Goal: Task Accomplishment & Management: Complete application form

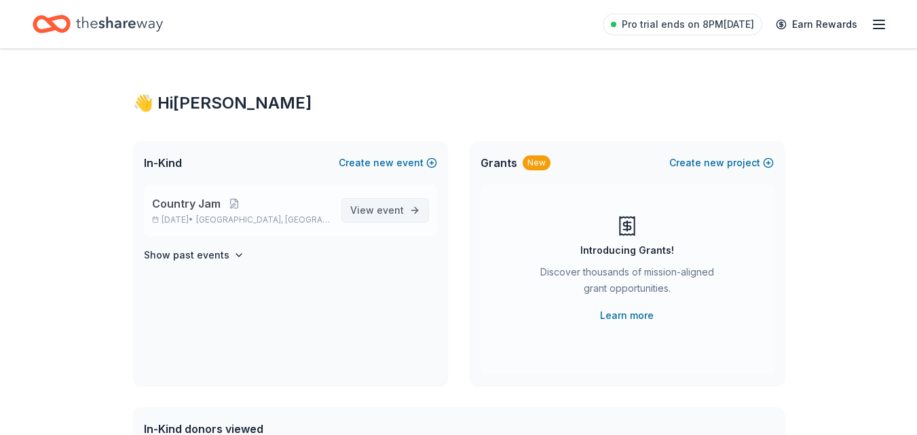
click at [401, 213] on span "event" at bounding box center [390, 210] width 27 height 12
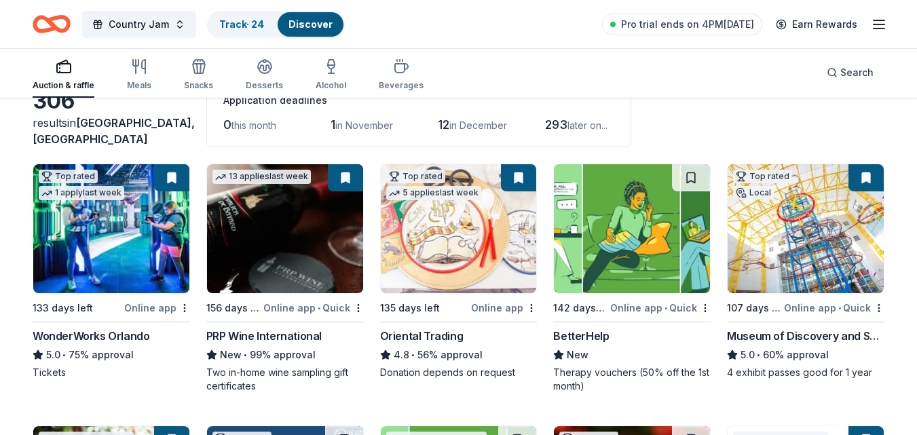
scroll to position [111, 0]
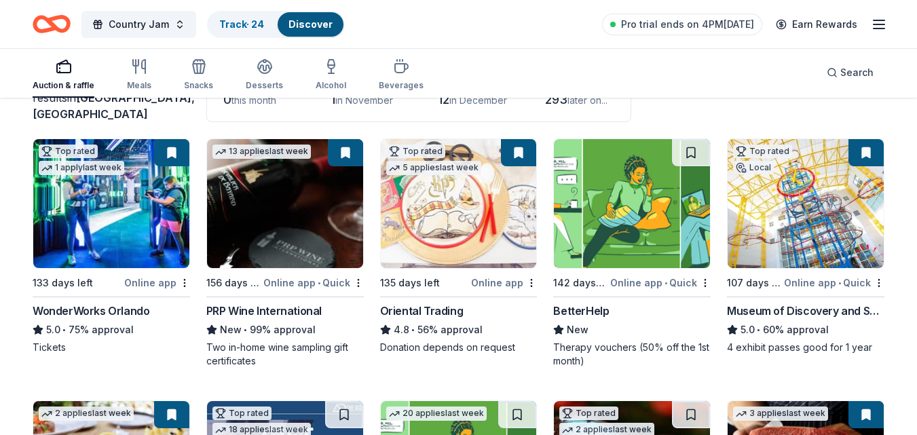
click at [479, 225] on img at bounding box center [459, 203] width 156 height 129
click at [780, 234] on img at bounding box center [806, 203] width 156 height 129
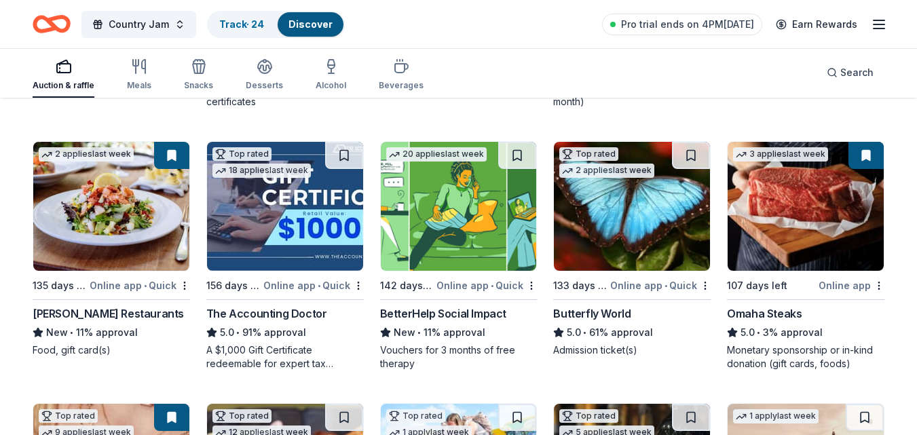
scroll to position [379, 0]
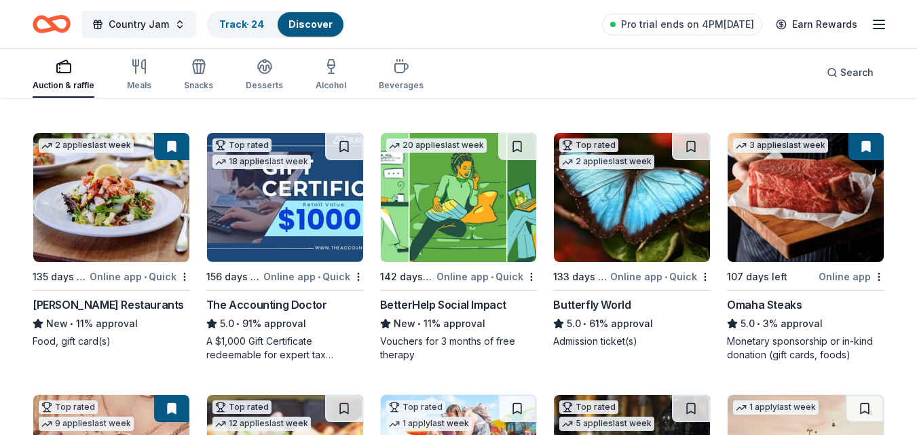
click at [135, 189] on img at bounding box center [111, 197] width 156 height 129
click at [797, 208] on img at bounding box center [806, 197] width 156 height 129
click at [635, 224] on img at bounding box center [632, 197] width 156 height 129
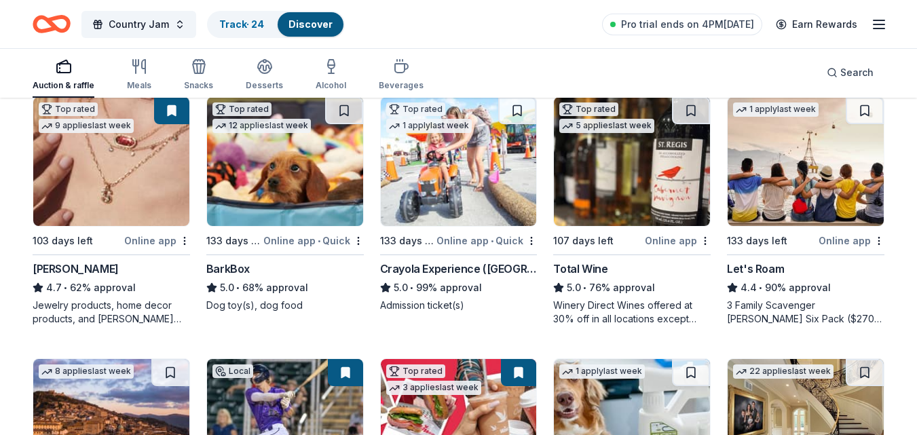
scroll to position [686, 0]
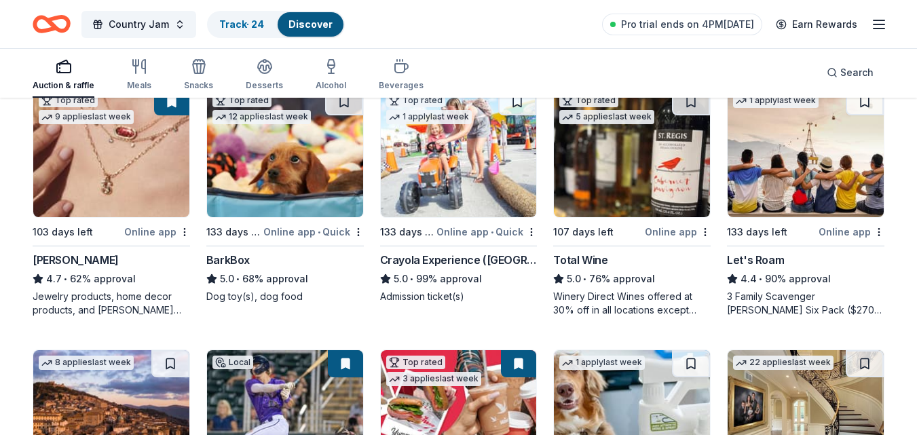
click at [115, 144] on img at bounding box center [111, 152] width 156 height 129
click at [320, 173] on img at bounding box center [285, 152] width 156 height 129
click at [483, 192] on img at bounding box center [459, 152] width 156 height 129
click at [658, 187] on img at bounding box center [632, 152] width 156 height 129
click at [805, 163] on img at bounding box center [806, 152] width 156 height 129
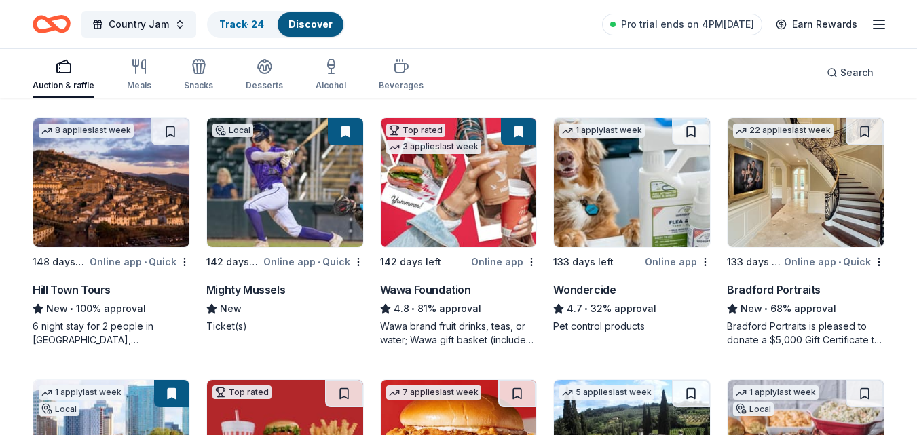
scroll to position [922, 0]
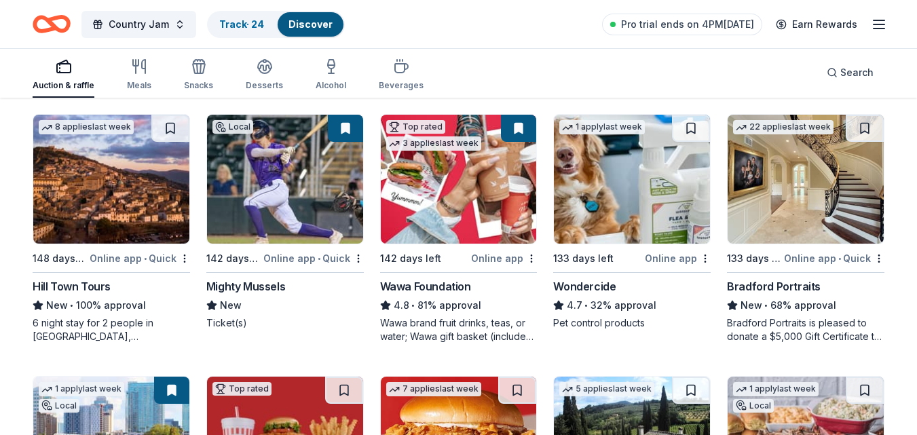
click at [464, 172] on img at bounding box center [459, 179] width 156 height 129
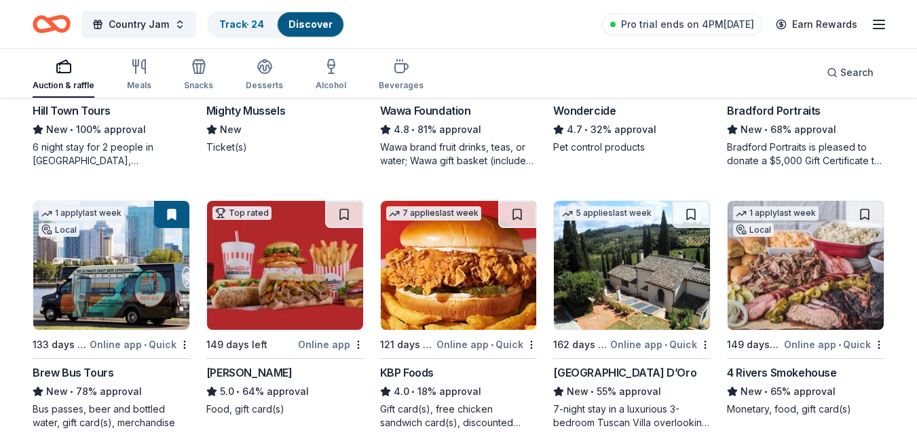
scroll to position [1107, 0]
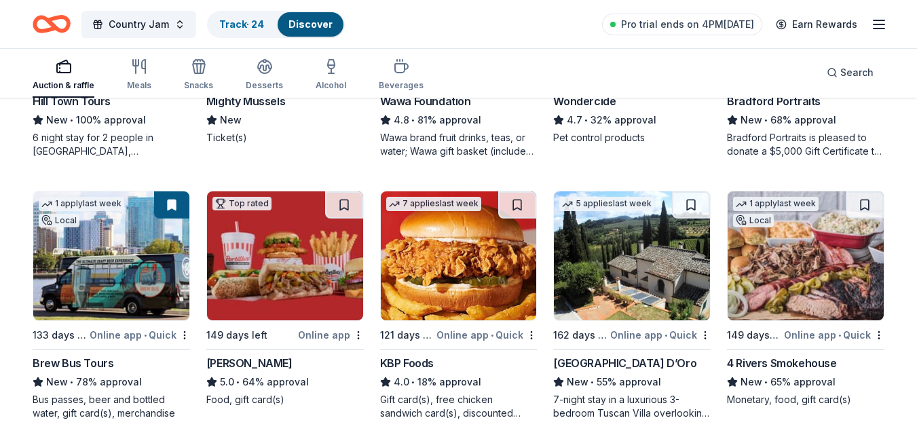
click at [124, 256] on img at bounding box center [111, 255] width 156 height 129
click at [297, 250] on img at bounding box center [285, 255] width 156 height 129
click at [442, 260] on img at bounding box center [459, 255] width 156 height 129
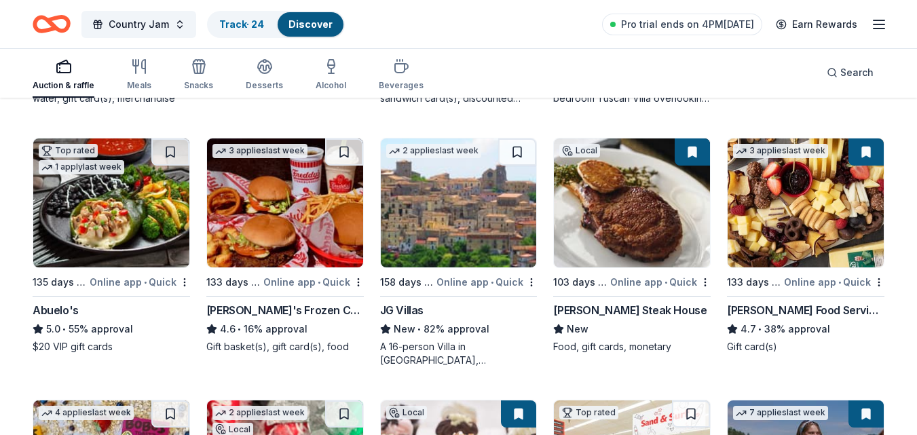
scroll to position [1434, 0]
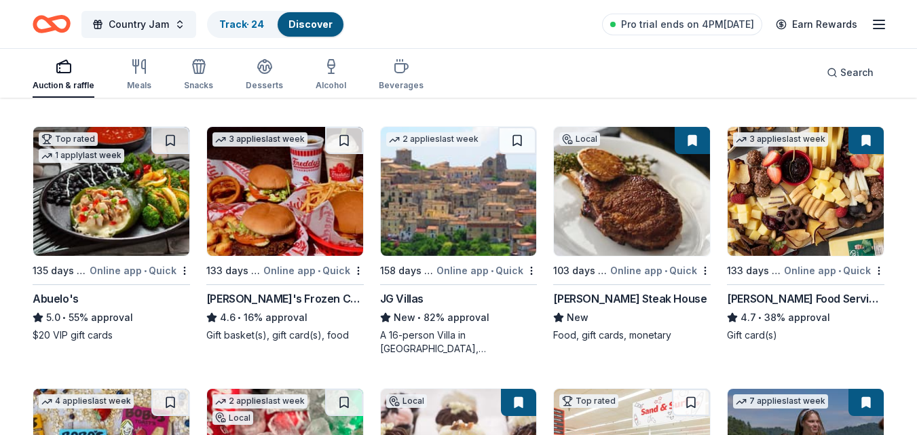
click at [663, 213] on img at bounding box center [632, 191] width 156 height 129
click at [844, 212] on img at bounding box center [806, 191] width 156 height 129
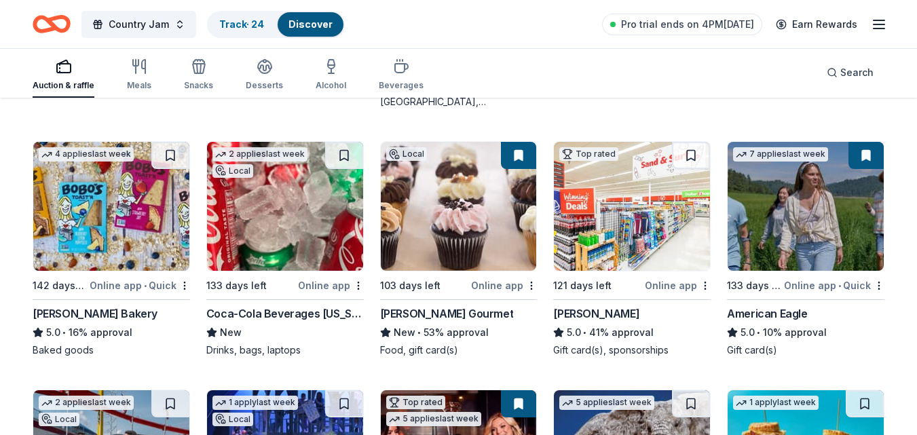
scroll to position [1688, 0]
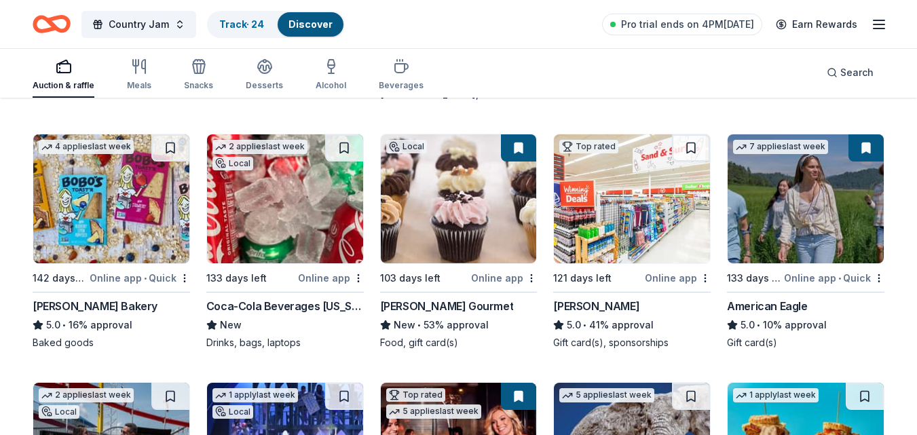
click at [289, 191] on img at bounding box center [285, 198] width 156 height 129
click at [661, 227] on img at bounding box center [632, 198] width 156 height 129
click at [470, 213] on img at bounding box center [459, 198] width 156 height 129
click at [809, 218] on img at bounding box center [806, 198] width 156 height 129
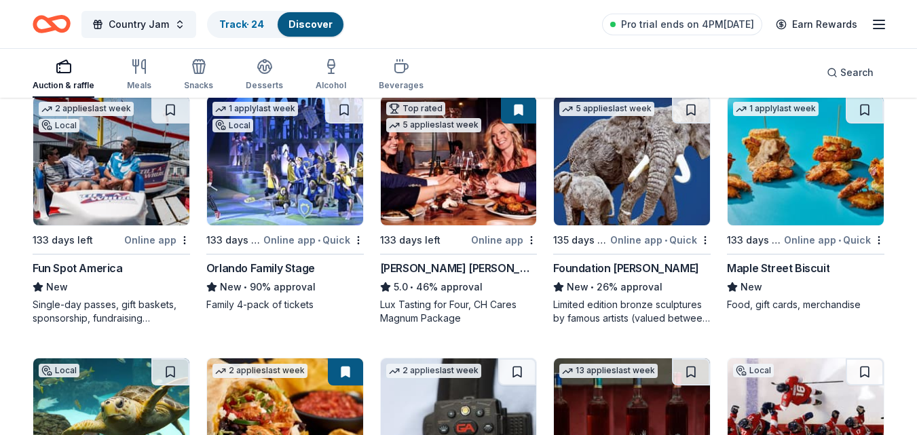
scroll to position [1980, 0]
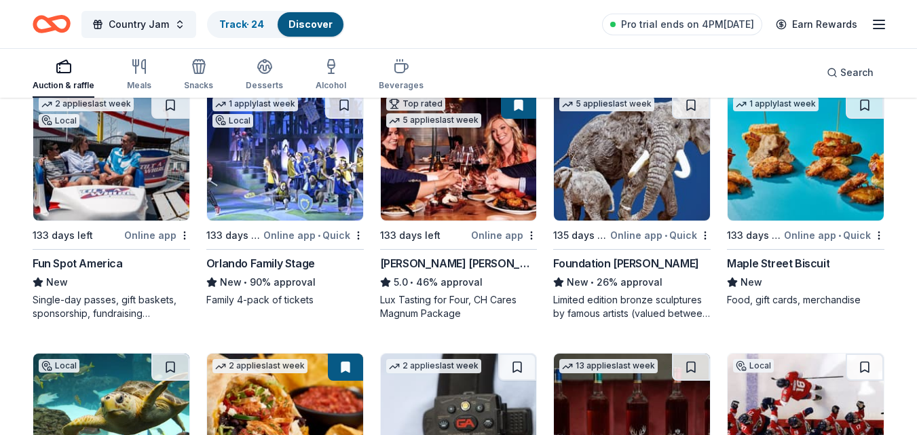
click at [445, 178] on img at bounding box center [459, 156] width 156 height 129
click at [261, 186] on img at bounding box center [285, 156] width 156 height 129
click at [63, 174] on img at bounding box center [111, 156] width 156 height 129
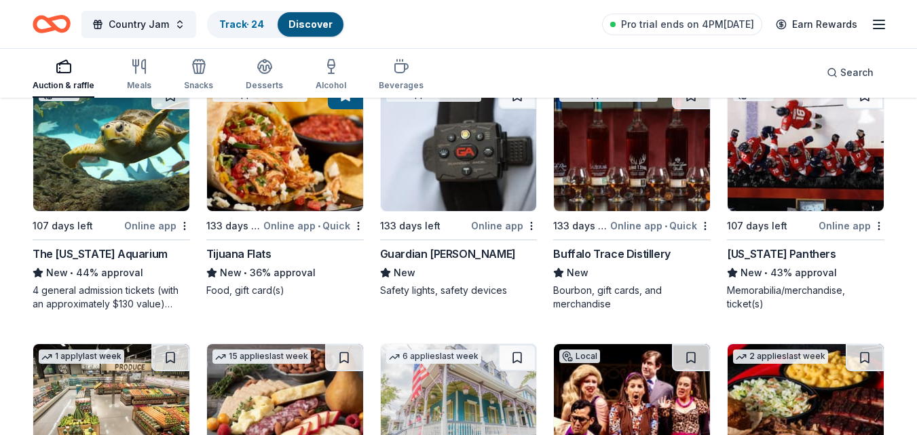
scroll to position [2256, 0]
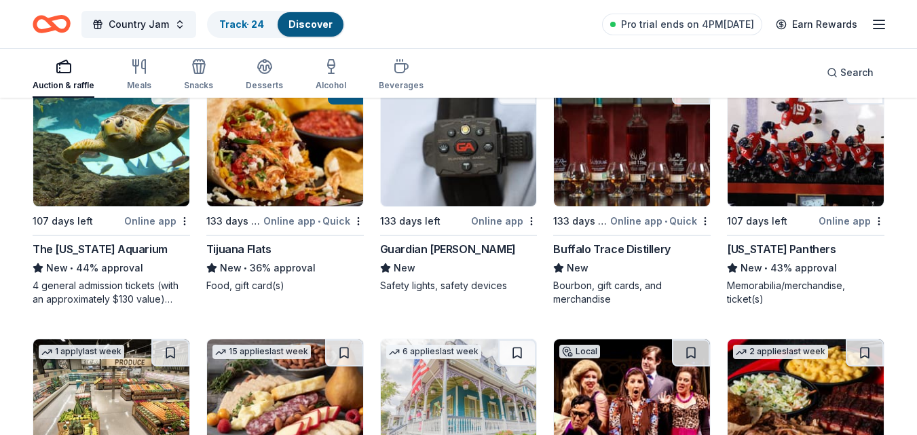
click at [96, 154] on img at bounding box center [111, 141] width 156 height 129
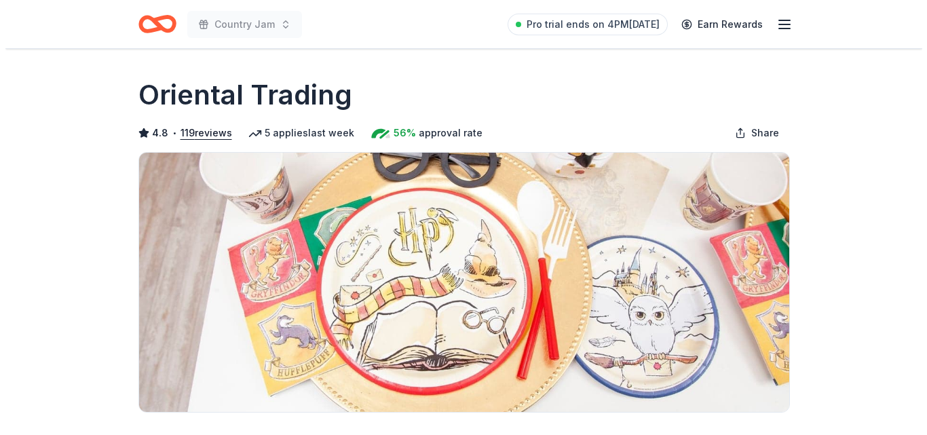
scroll to position [338, 0]
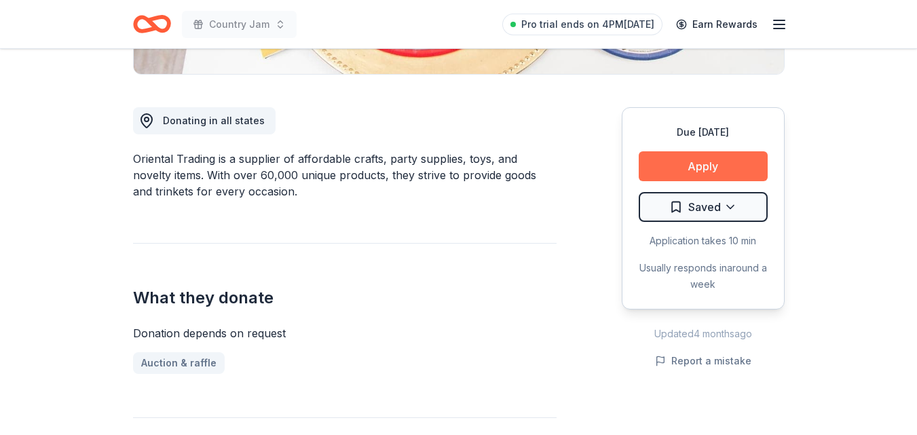
click at [718, 163] on button "Apply" at bounding box center [703, 166] width 129 height 30
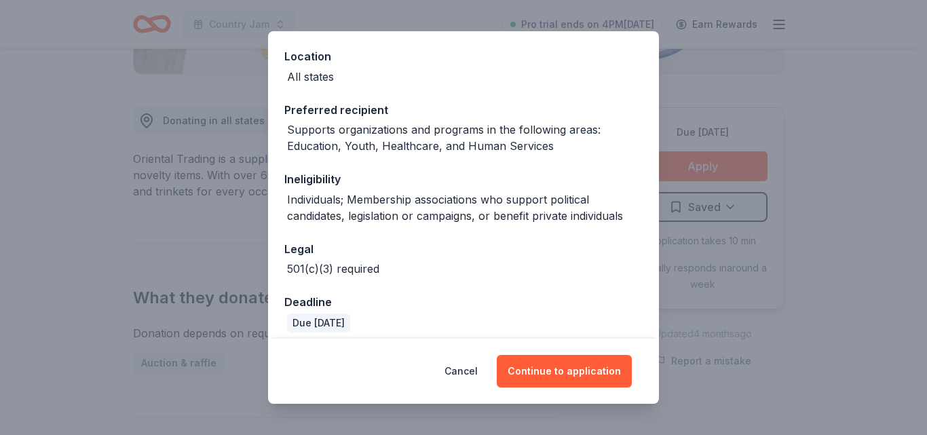
scroll to position [157, 0]
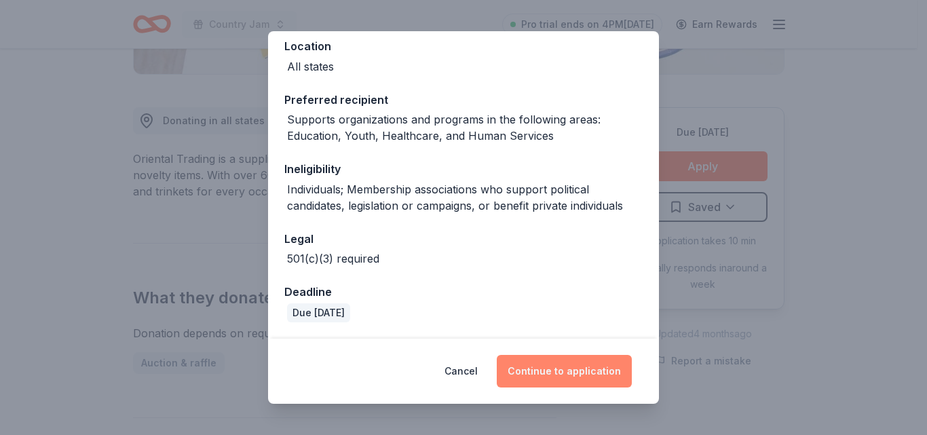
click at [580, 379] on button "Continue to application" at bounding box center [564, 371] width 135 height 33
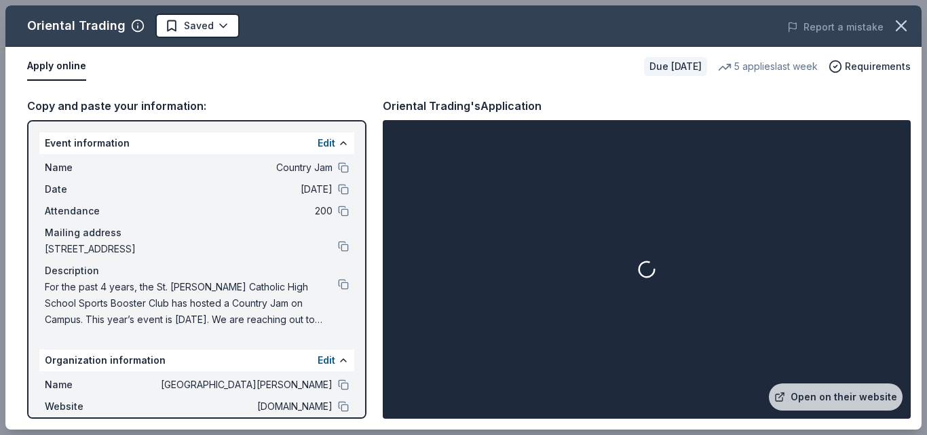
click at [846, 231] on div at bounding box center [647, 269] width 523 height 293
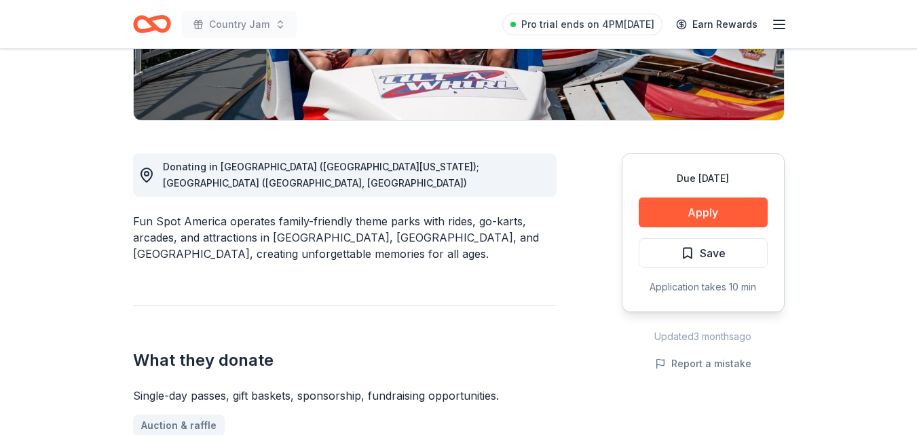
scroll to position [302, 0]
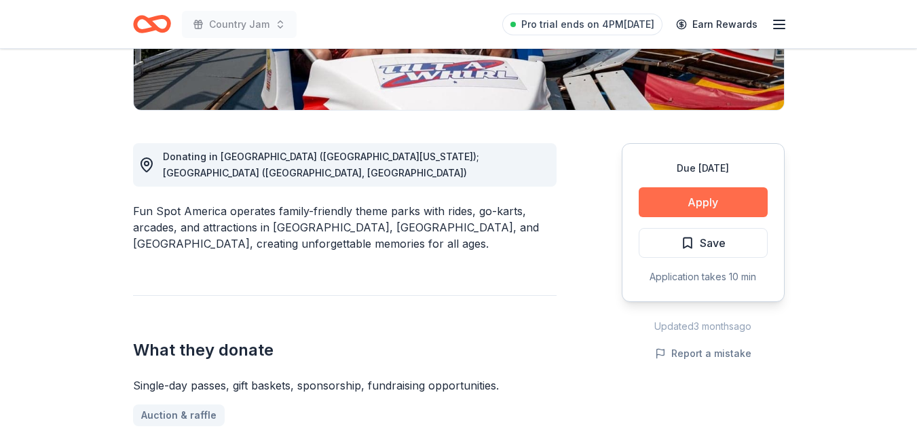
click at [692, 204] on button "Apply" at bounding box center [703, 202] width 129 height 30
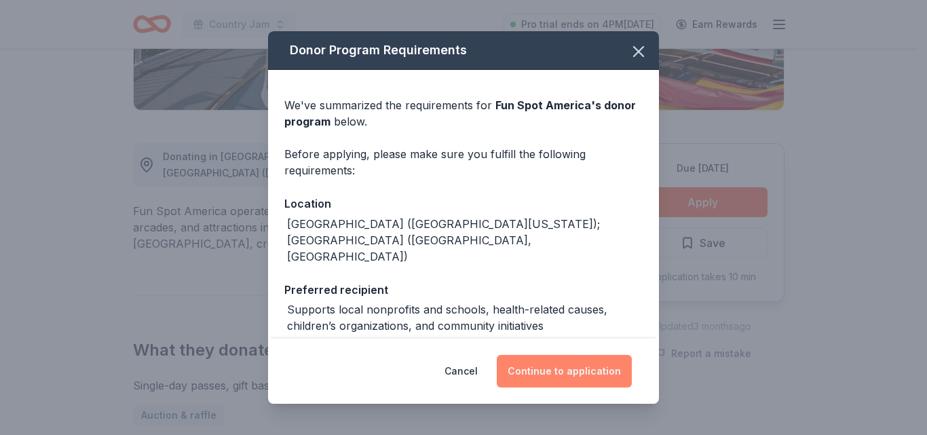
click at [566, 371] on button "Continue to application" at bounding box center [564, 371] width 135 height 33
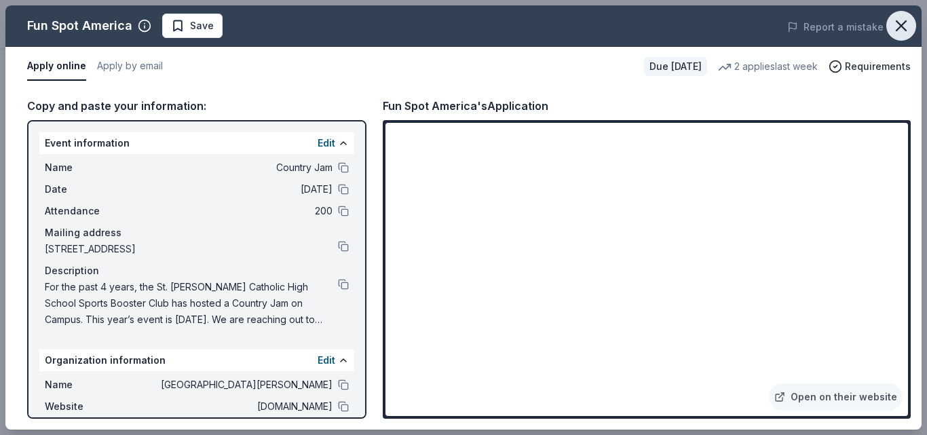
click at [901, 32] on icon "button" at bounding box center [901, 25] width 19 height 19
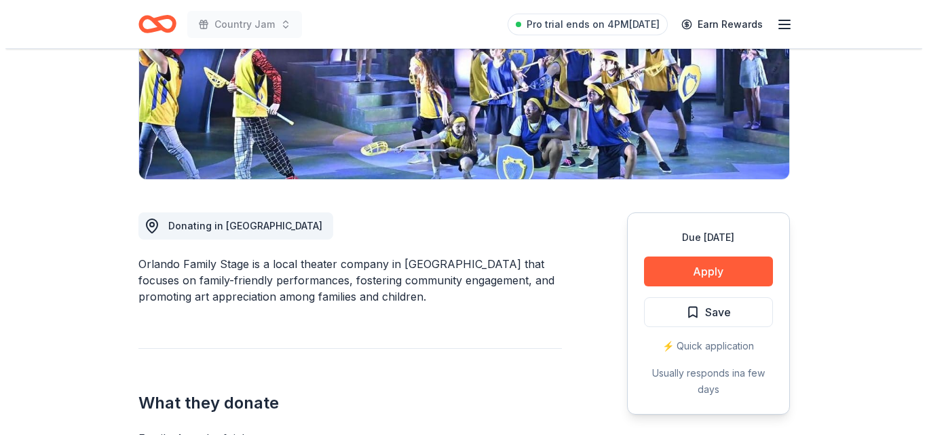
scroll to position [243, 0]
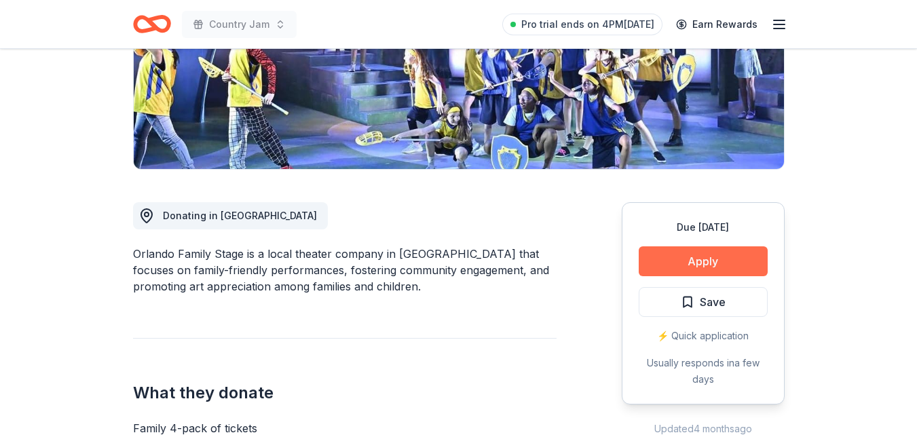
click at [708, 267] on button "Apply" at bounding box center [703, 261] width 129 height 30
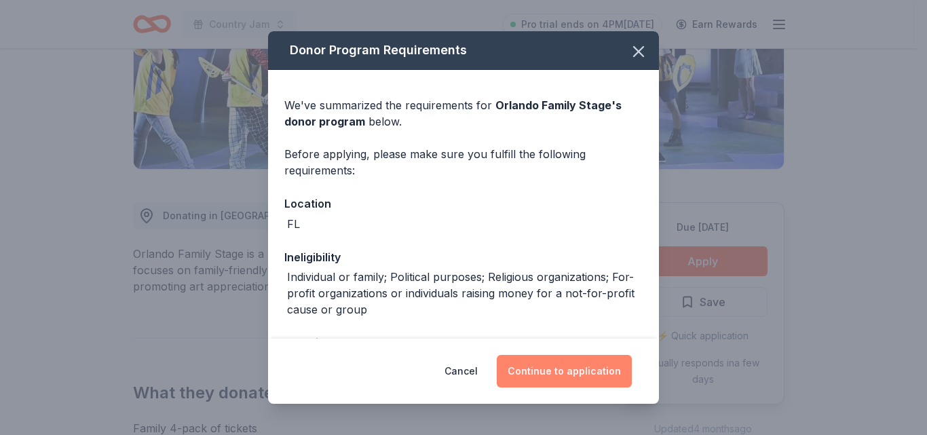
click at [540, 379] on button "Continue to application" at bounding box center [564, 371] width 135 height 33
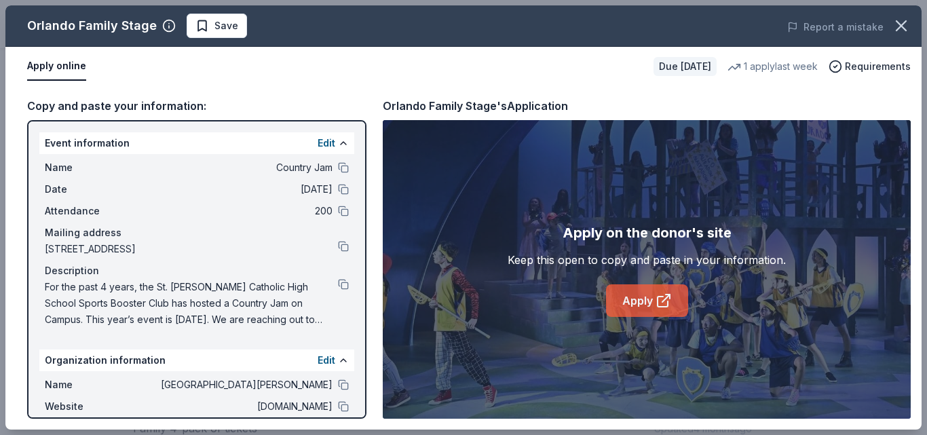
click at [667, 301] on icon at bounding box center [664, 301] width 16 height 16
click at [219, 19] on span "Save" at bounding box center [227, 26] width 24 height 16
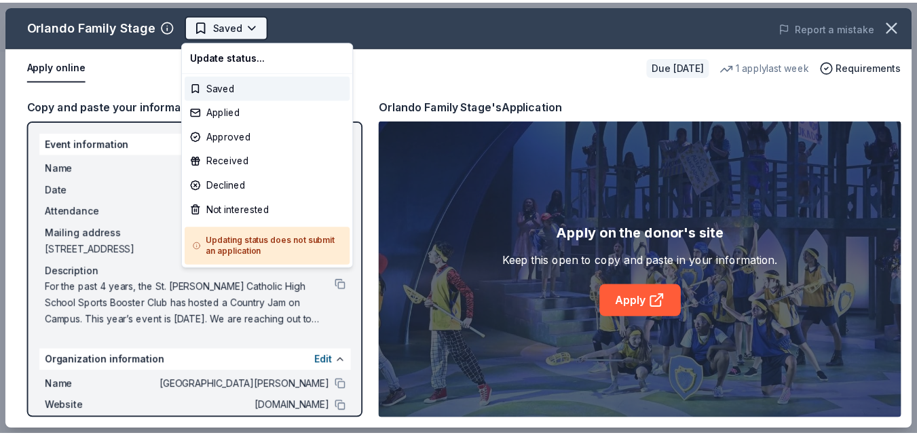
scroll to position [0, 0]
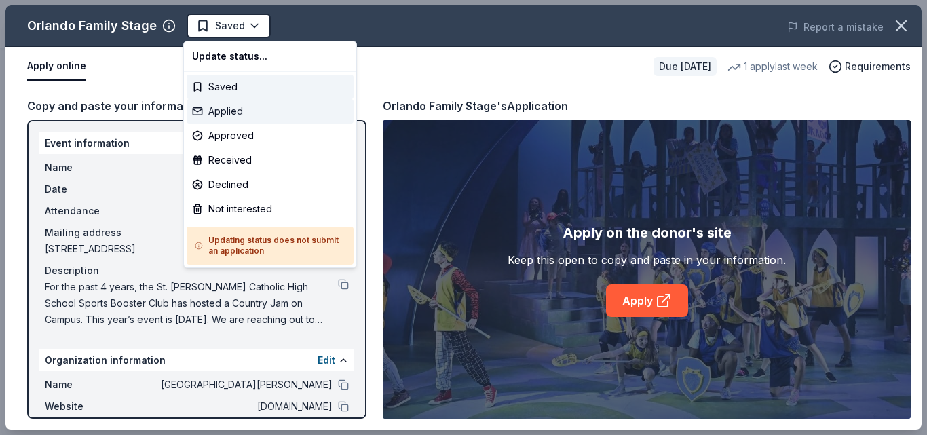
click at [240, 105] on div "Applied" at bounding box center [270, 111] width 167 height 24
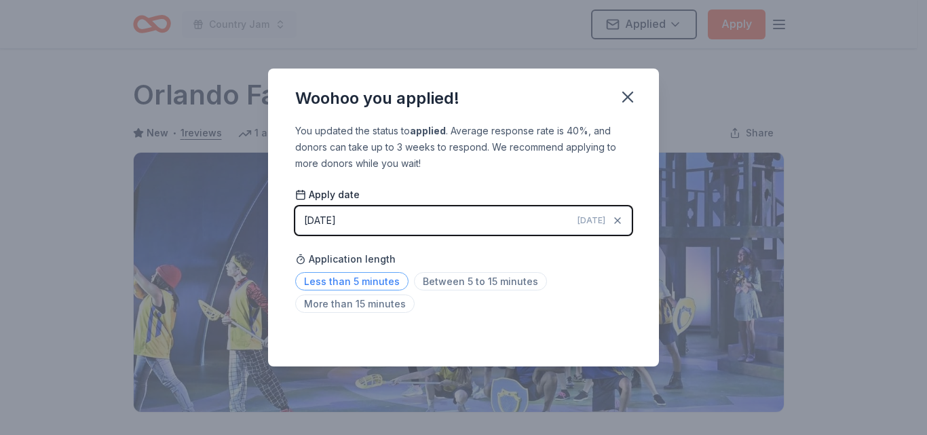
click at [392, 286] on span "Less than 5 minutes" at bounding box center [351, 281] width 113 height 18
click at [633, 94] on icon "button" at bounding box center [627, 97] width 19 height 19
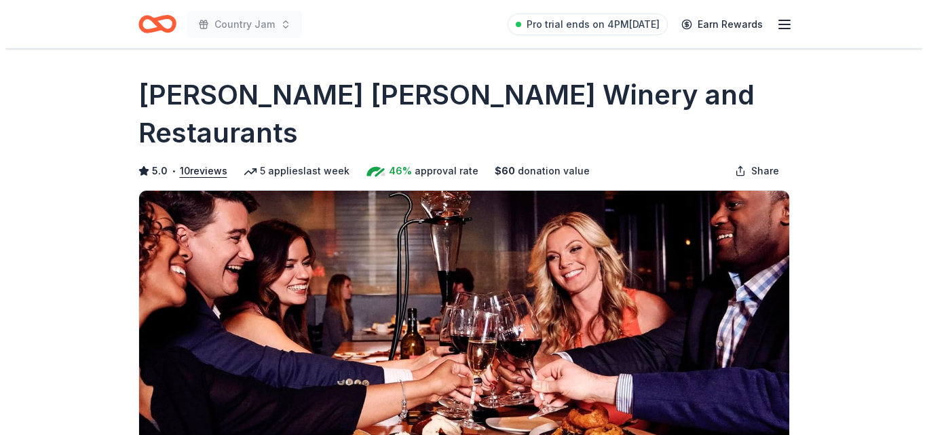
scroll to position [257, 0]
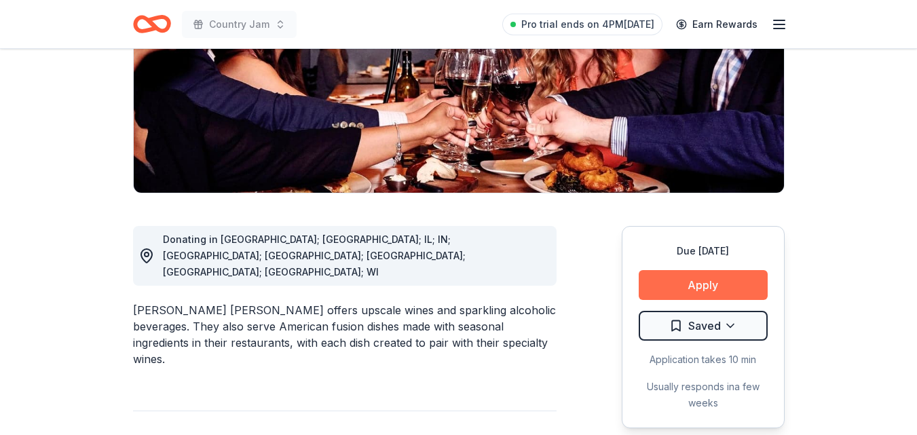
click at [664, 270] on button "Apply" at bounding box center [703, 285] width 129 height 30
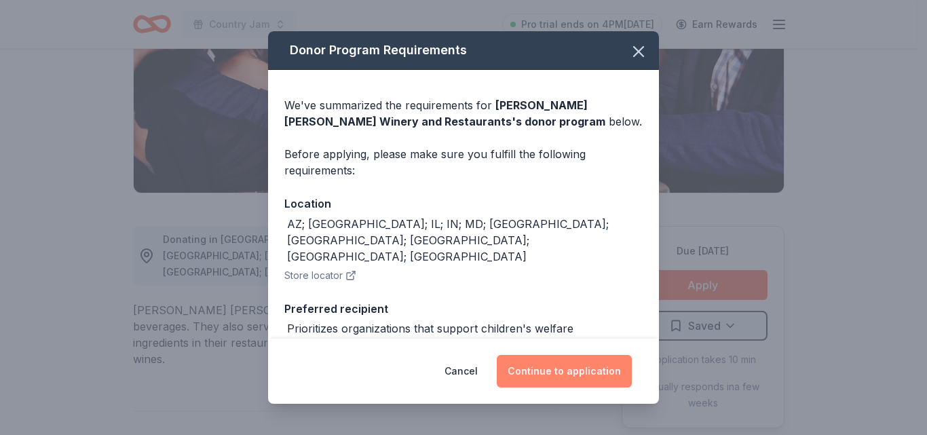
click at [603, 376] on button "Continue to application" at bounding box center [564, 371] width 135 height 33
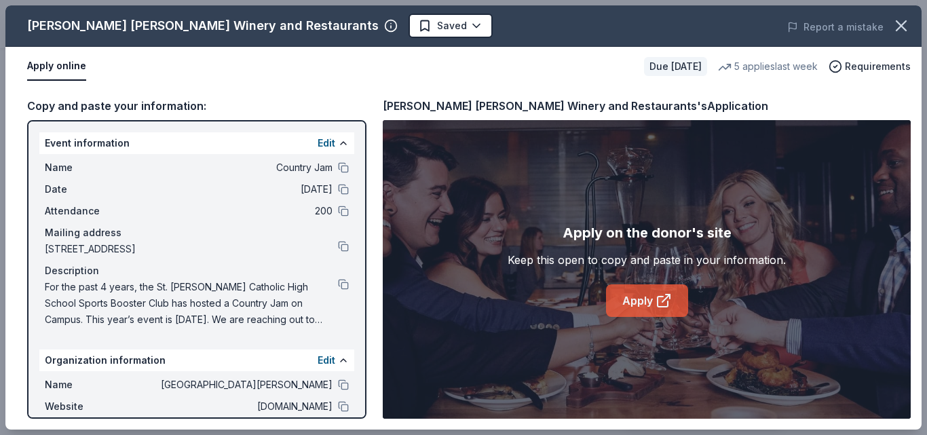
click at [644, 297] on link "Apply" at bounding box center [647, 300] width 82 height 33
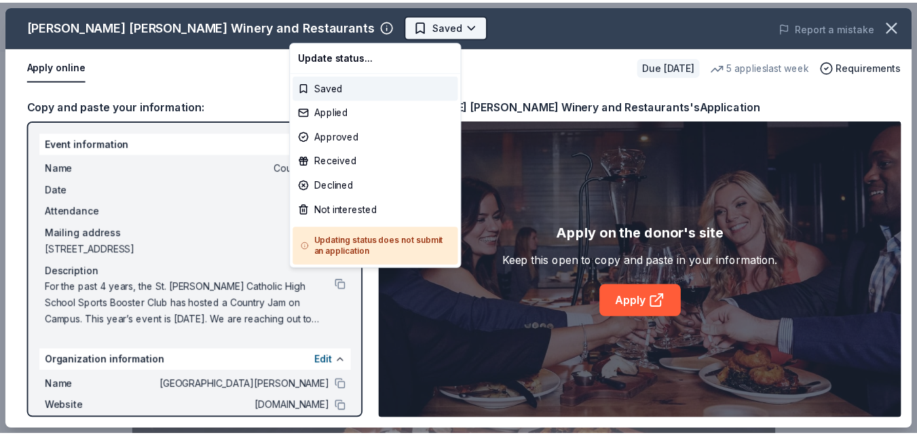
scroll to position [0, 0]
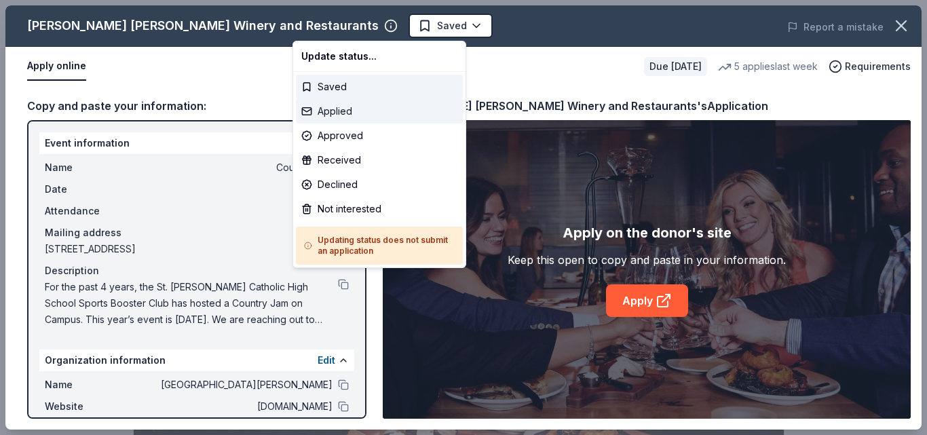
click at [328, 116] on div "Applied" at bounding box center [379, 111] width 167 height 24
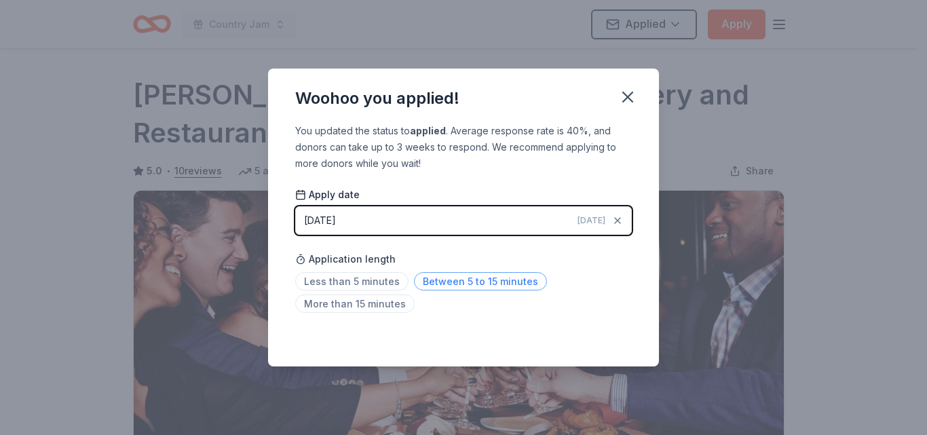
click at [466, 286] on span "Between 5 to 15 minutes" at bounding box center [480, 281] width 133 height 18
click at [627, 95] on icon "button" at bounding box center [628, 97] width 10 height 10
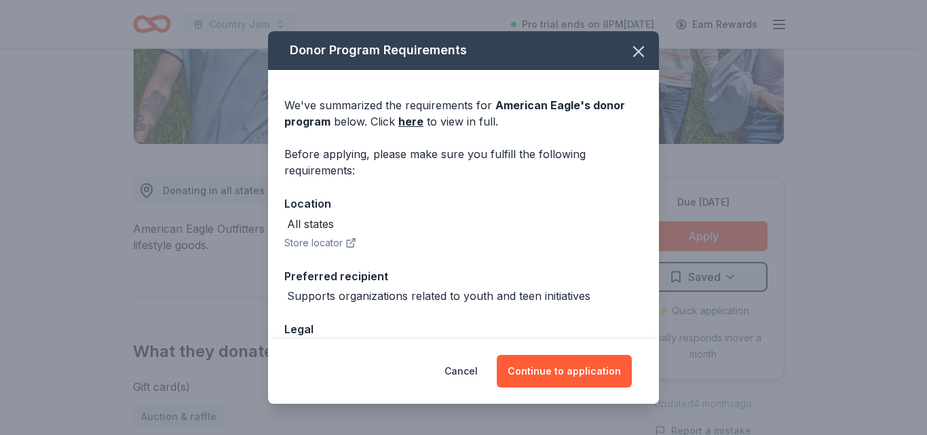
scroll to position [268, 0]
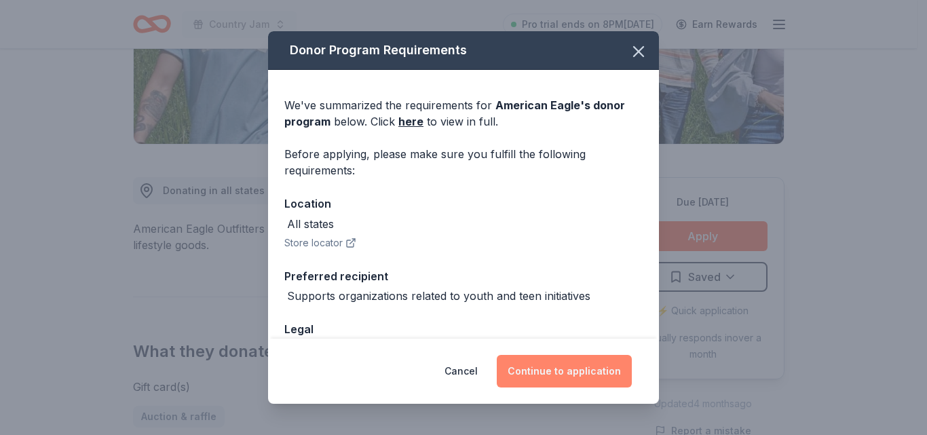
click at [593, 377] on button "Continue to application" at bounding box center [564, 371] width 135 height 33
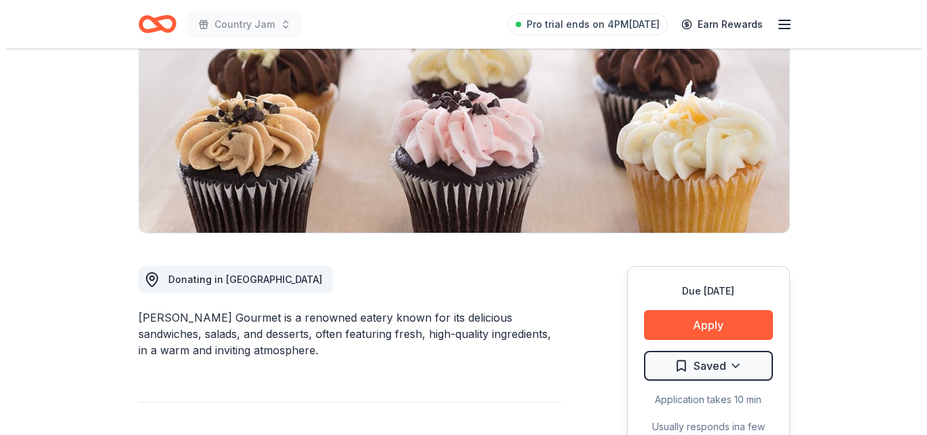
scroll to position [196, 0]
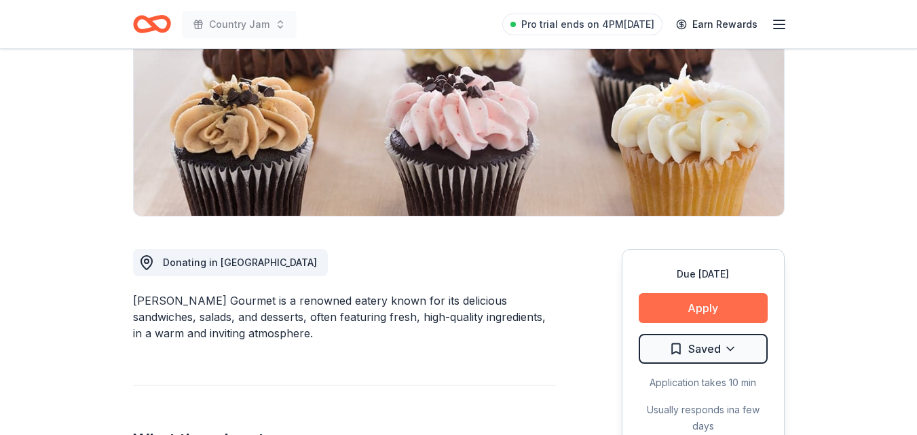
click at [700, 297] on button "Apply" at bounding box center [703, 308] width 129 height 30
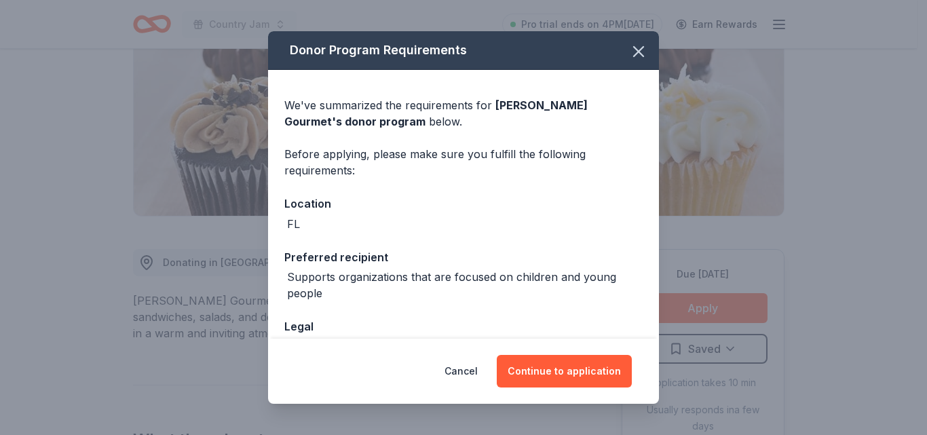
click at [700, 300] on div "Donor Program Requirements We've summarized the requirements for Wright's Gourm…" at bounding box center [463, 217] width 927 height 435
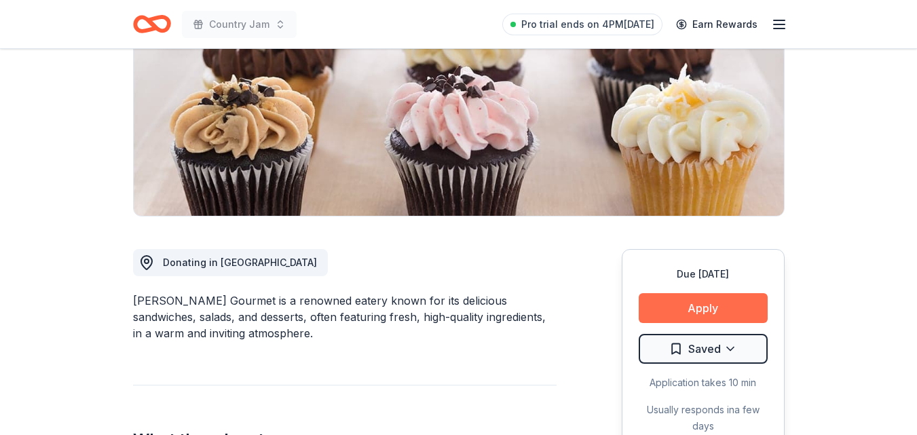
click at [684, 303] on button "Apply" at bounding box center [703, 308] width 129 height 30
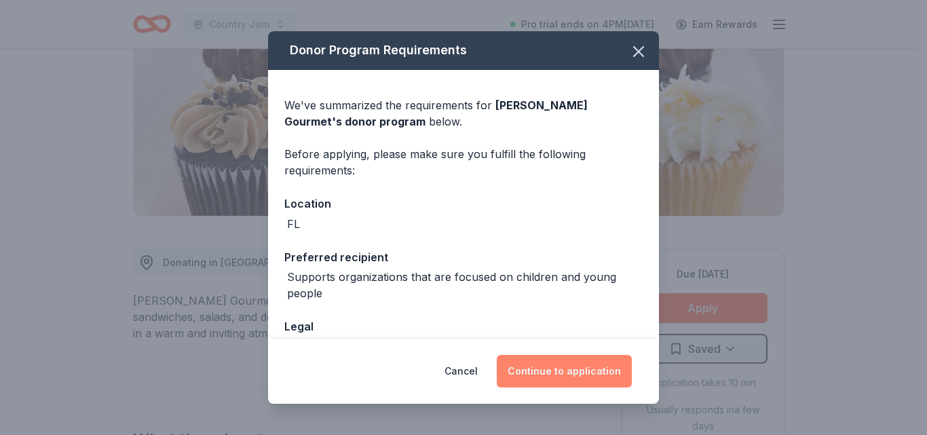
click at [591, 371] on button "Continue to application" at bounding box center [564, 371] width 135 height 33
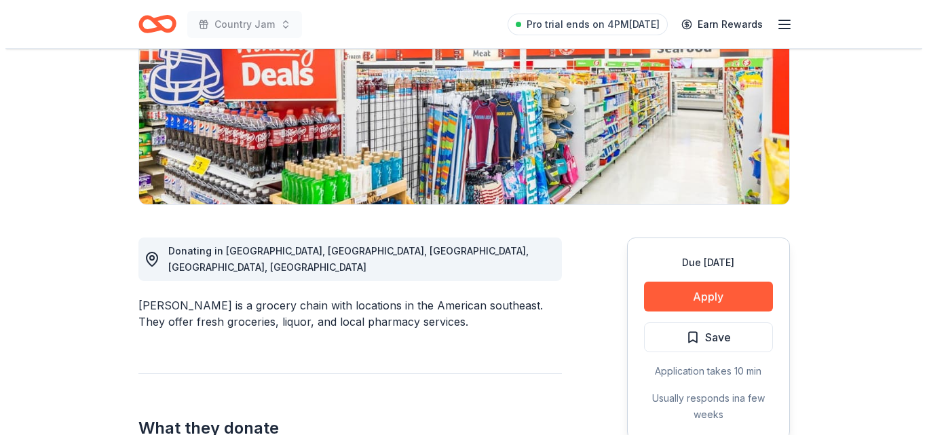
scroll to position [208, 0]
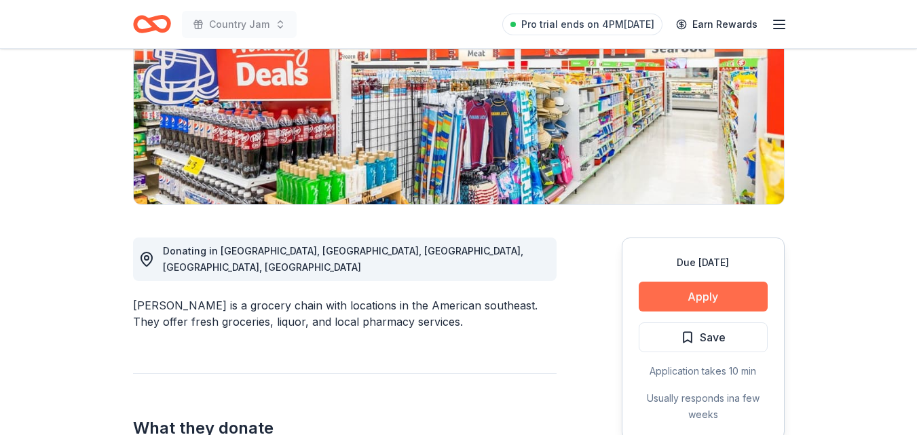
click at [713, 293] on button "Apply" at bounding box center [703, 297] width 129 height 30
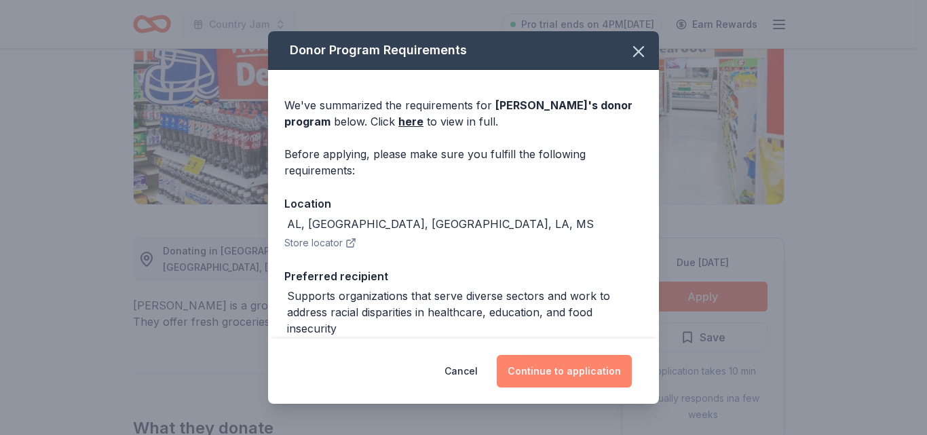
click at [549, 373] on button "Continue to application" at bounding box center [564, 371] width 135 height 33
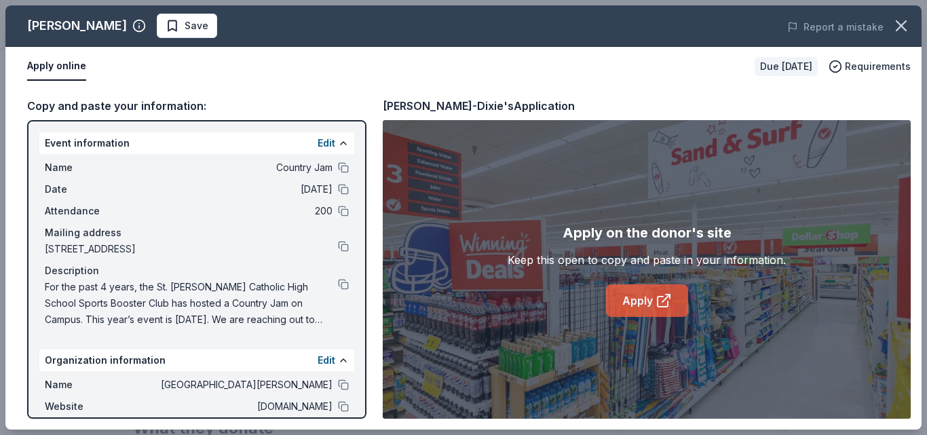
click at [637, 294] on link "Apply" at bounding box center [647, 300] width 82 height 33
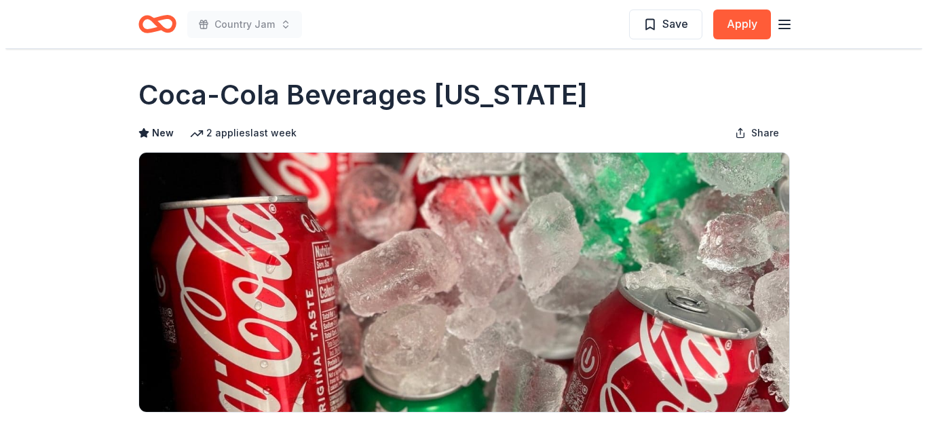
scroll to position [303, 0]
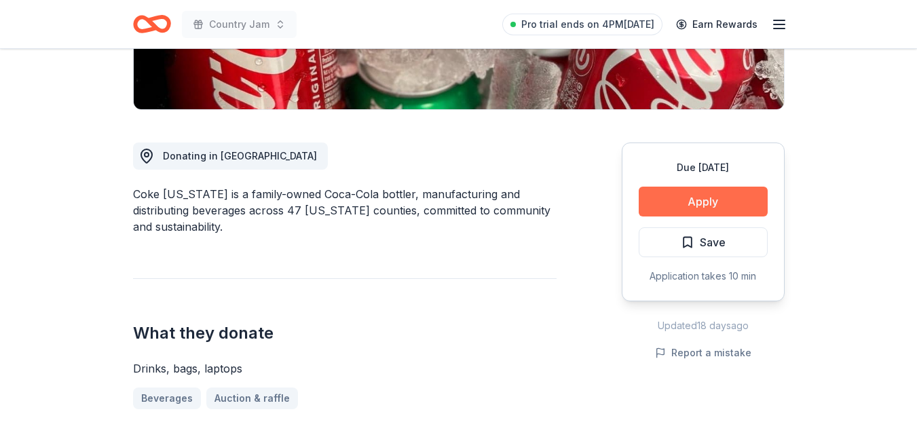
click at [745, 198] on button "Apply" at bounding box center [703, 202] width 129 height 30
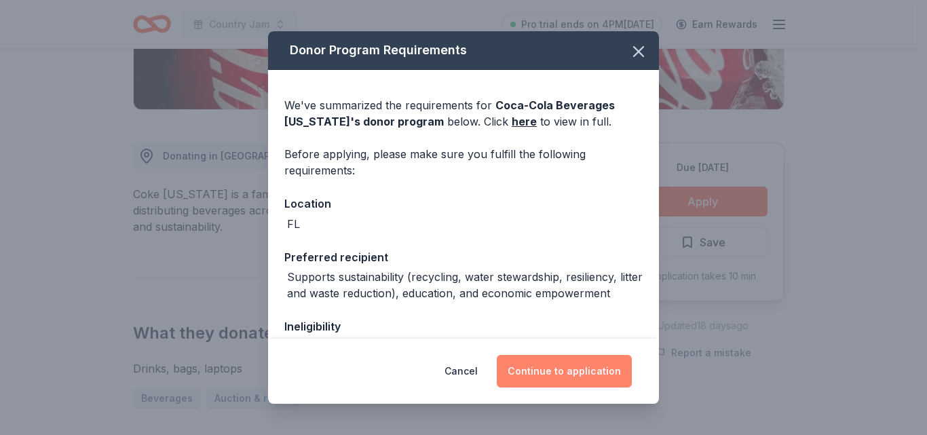
click at [580, 367] on button "Continue to application" at bounding box center [564, 371] width 135 height 33
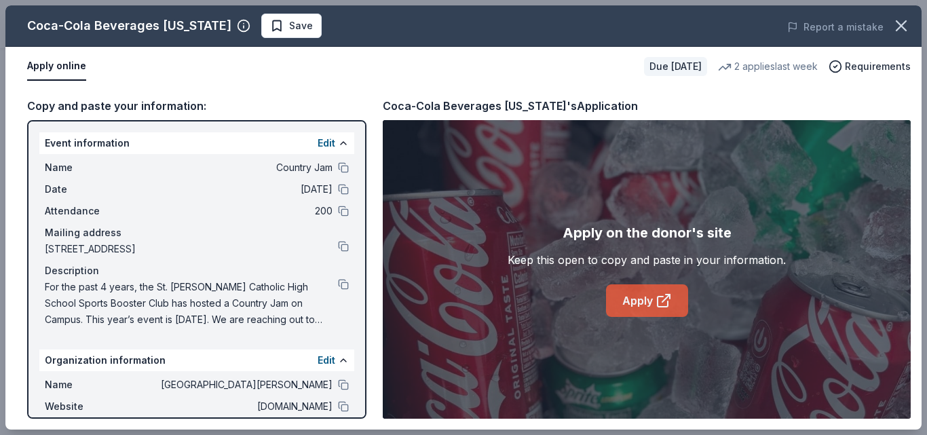
click at [648, 308] on link "Apply" at bounding box center [647, 300] width 82 height 33
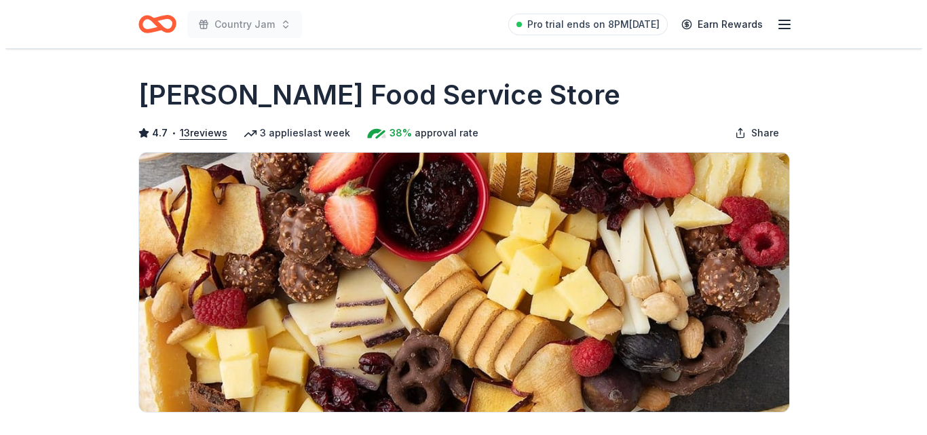
scroll to position [330, 0]
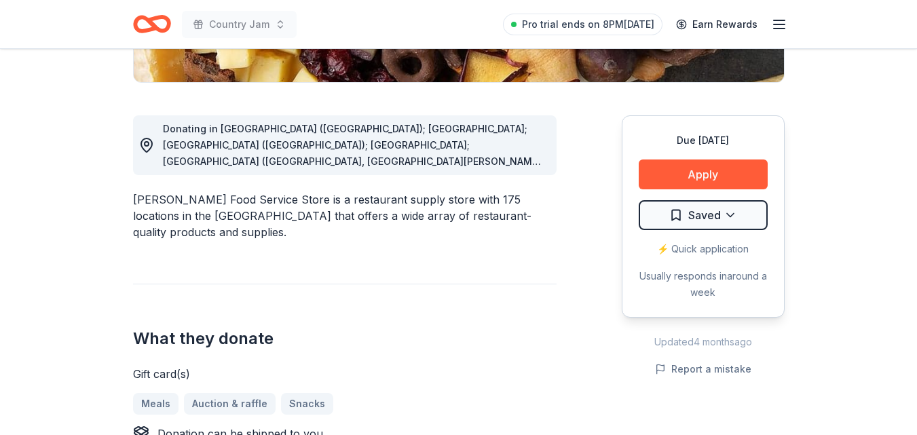
click at [732, 157] on div "Due [DATE] Apply Saved ⚡️ Quick application Usually responds in around a week" at bounding box center [703, 216] width 163 height 202
click at [732, 166] on button "Apply" at bounding box center [703, 175] width 129 height 30
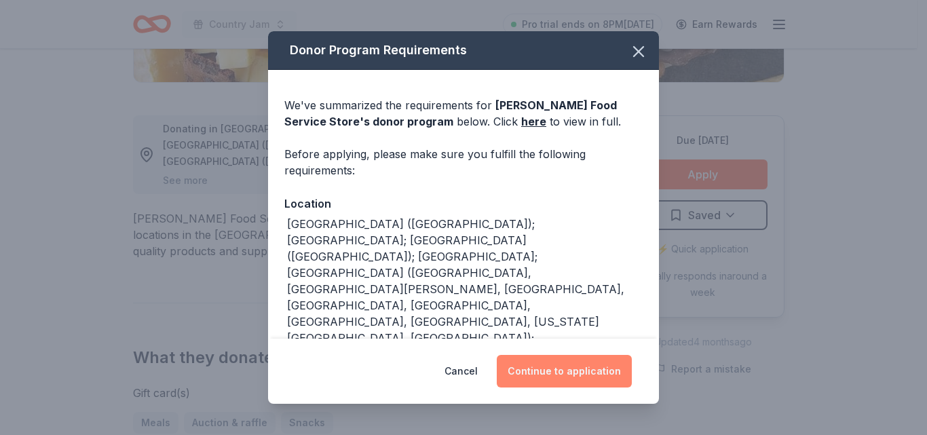
click at [568, 365] on button "Continue to application" at bounding box center [564, 371] width 135 height 33
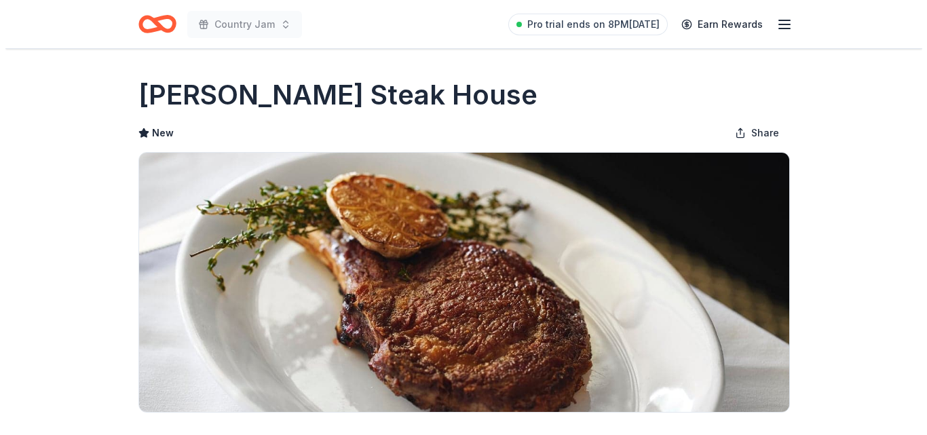
scroll to position [345, 0]
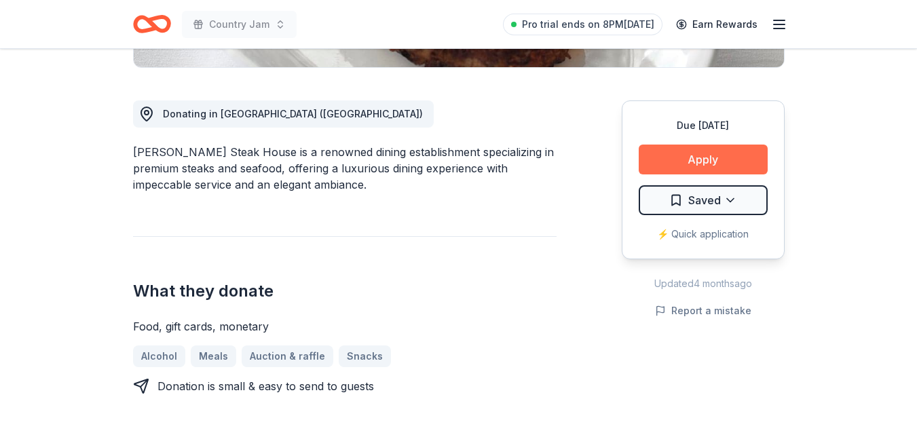
click at [720, 160] on button "Apply" at bounding box center [703, 160] width 129 height 30
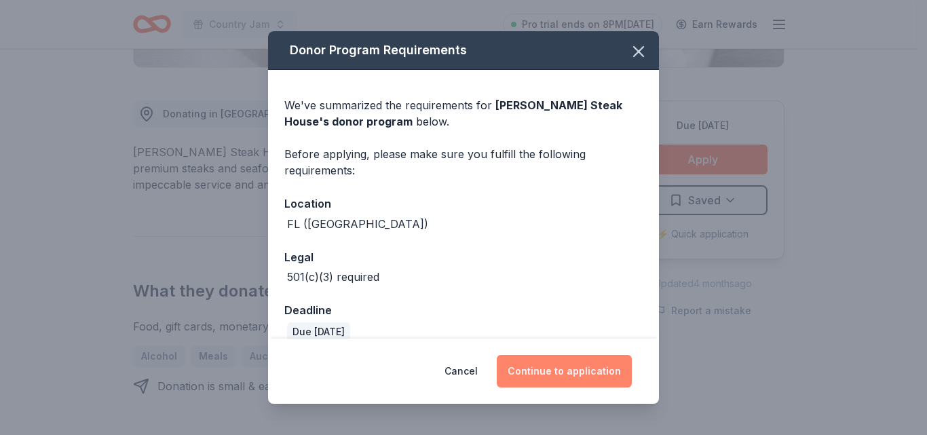
click at [587, 369] on button "Continue to application" at bounding box center [564, 371] width 135 height 33
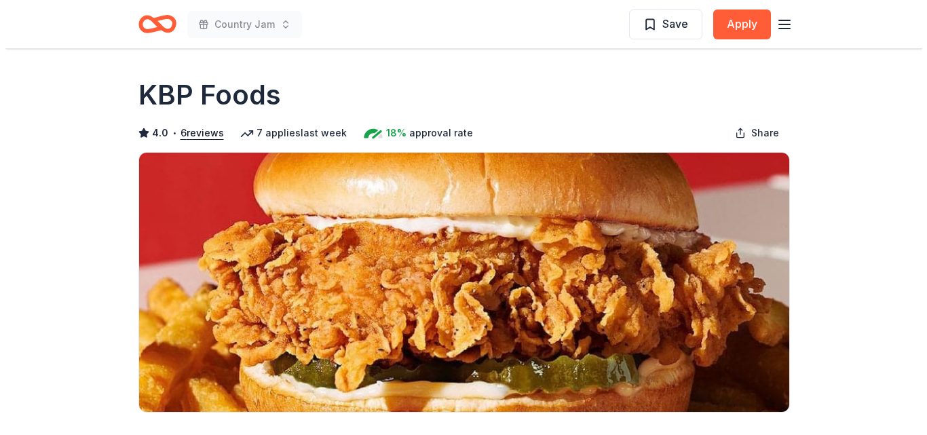
scroll to position [372, 0]
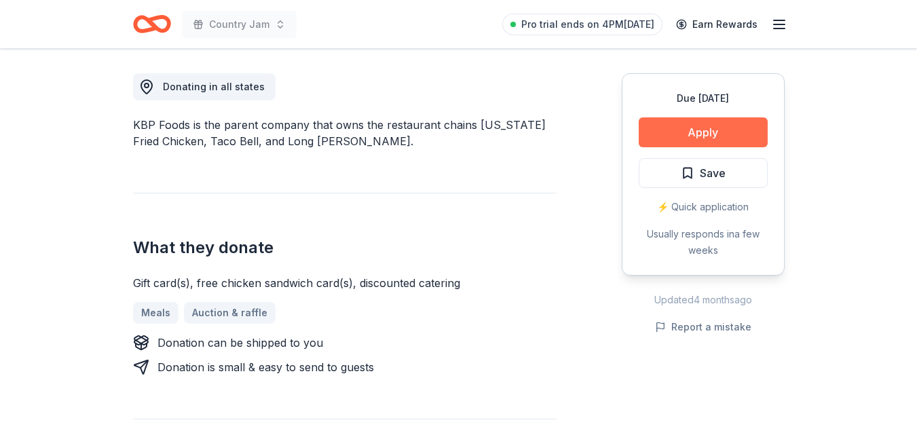
click at [726, 128] on button "Apply" at bounding box center [703, 132] width 129 height 30
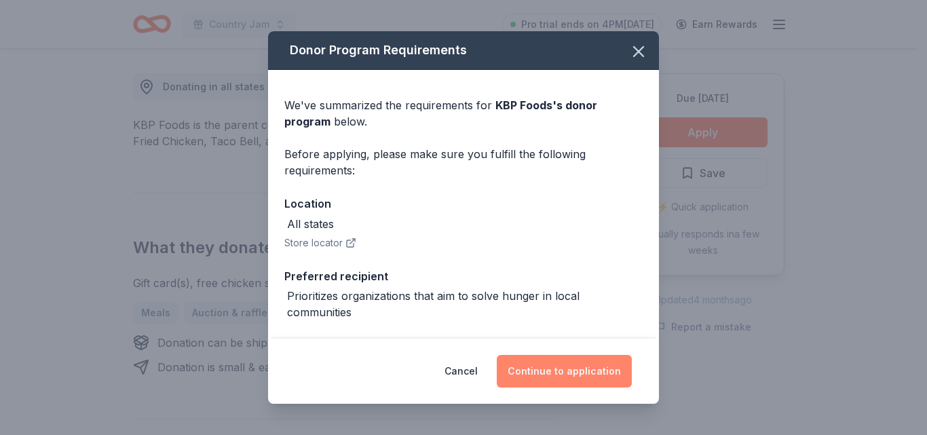
click at [574, 376] on button "Continue to application" at bounding box center [564, 371] width 135 height 33
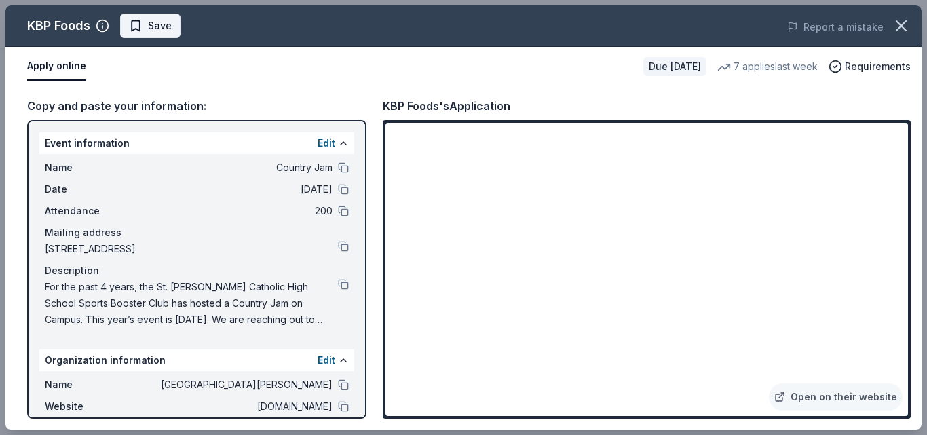
click at [160, 16] on button "Save" at bounding box center [150, 26] width 60 height 24
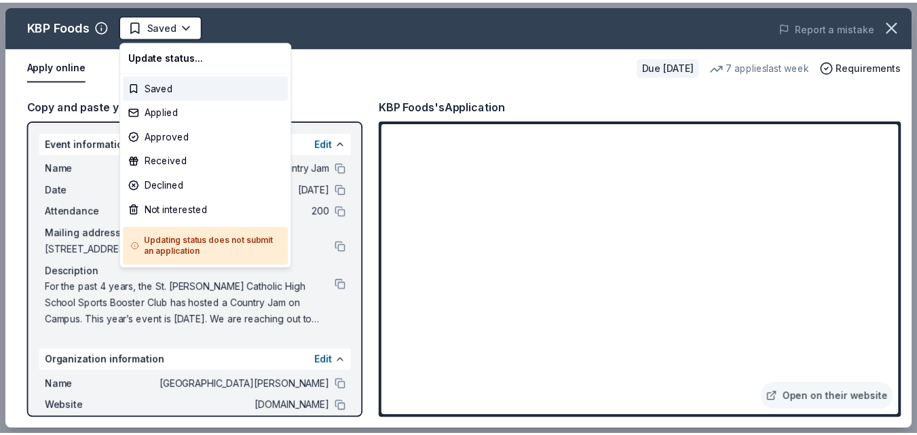
scroll to position [0, 0]
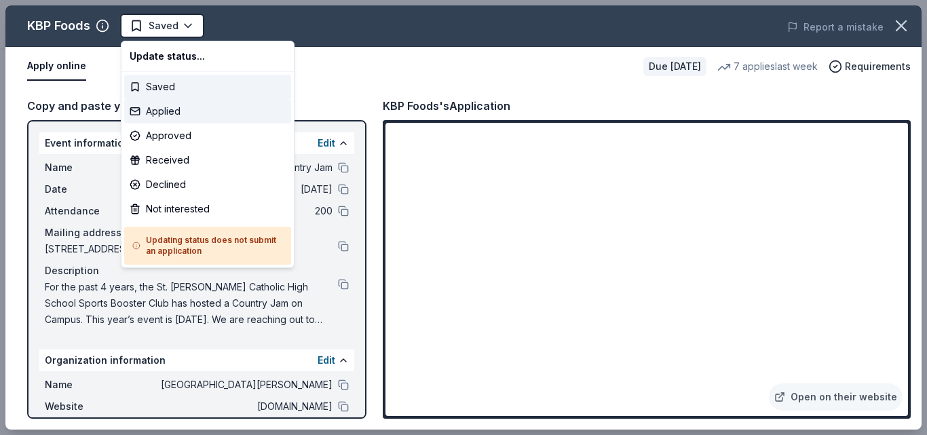
click at [177, 115] on div "Applied" at bounding box center [207, 111] width 167 height 24
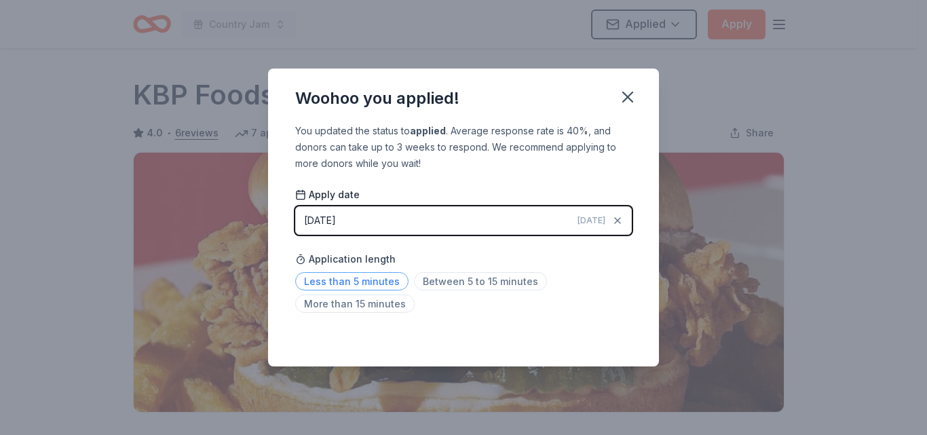
click at [368, 279] on span "Less than 5 minutes" at bounding box center [351, 281] width 113 height 18
click at [633, 99] on icon "button" at bounding box center [627, 97] width 19 height 19
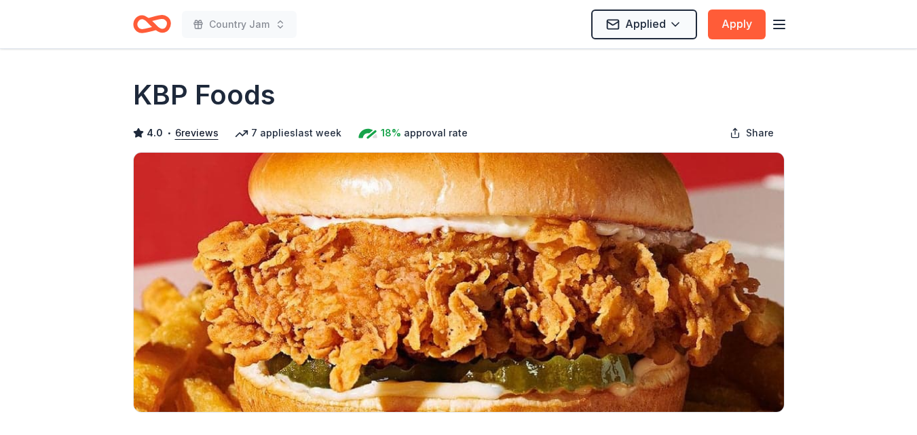
click at [643, 93] on div "KBP Foods" at bounding box center [459, 95] width 652 height 38
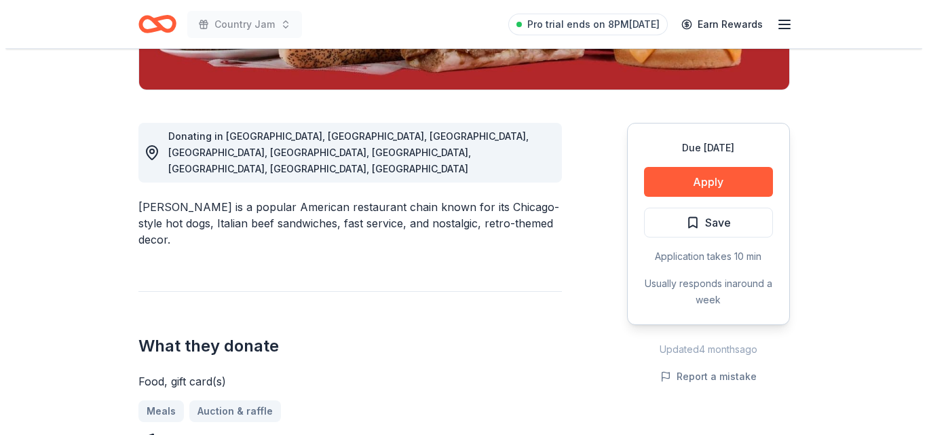
scroll to position [322, 0]
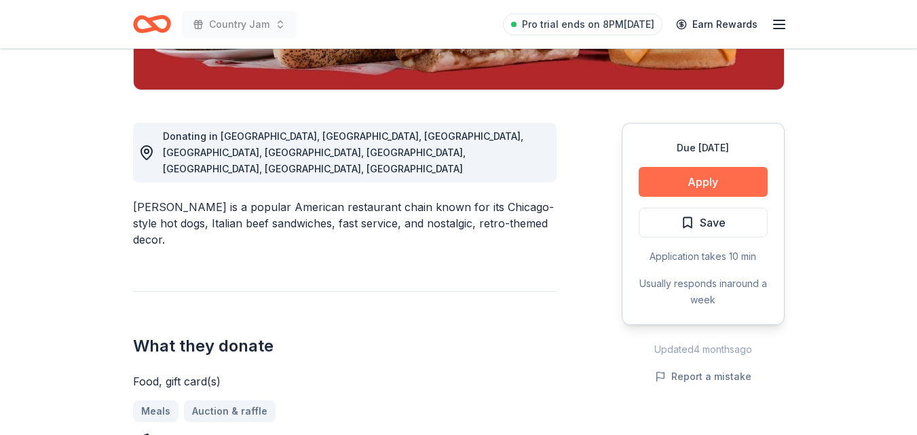
click at [732, 183] on button "Apply" at bounding box center [703, 182] width 129 height 30
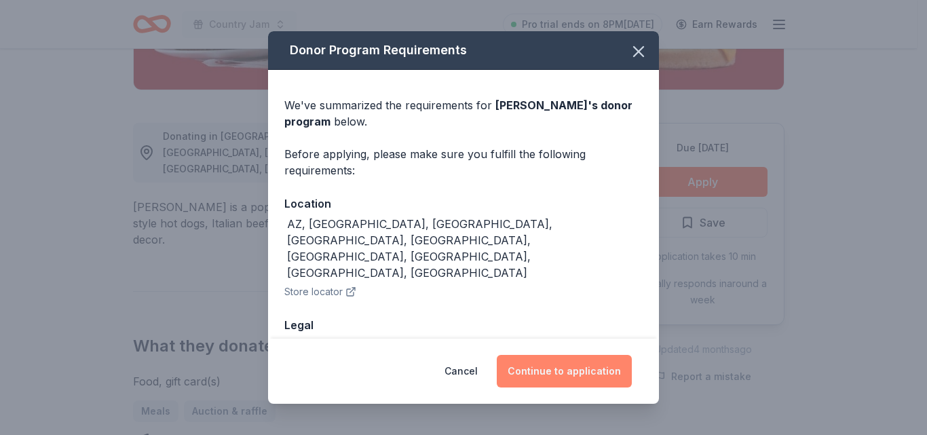
click at [555, 369] on button "Continue to application" at bounding box center [564, 371] width 135 height 33
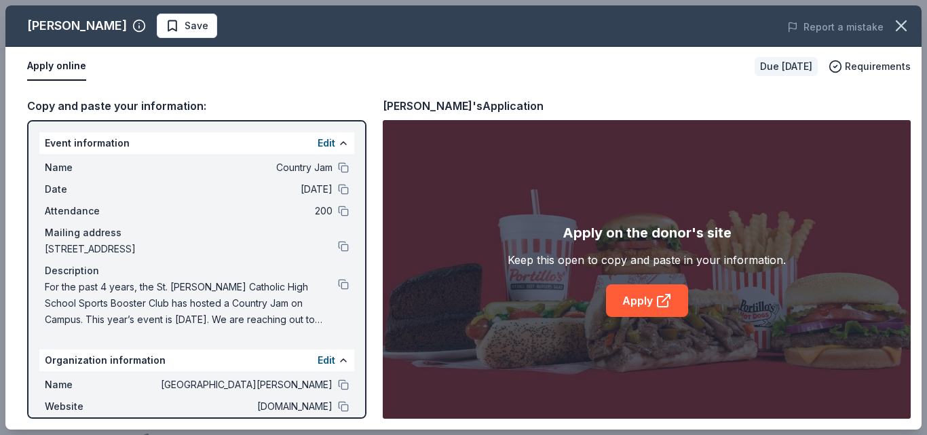
click at [646, 321] on div "Apply on the donor's site Keep this open to copy and paste in your information.…" at bounding box center [647, 269] width 528 height 299
click at [632, 288] on link "Apply" at bounding box center [647, 300] width 82 height 33
click at [157, 35] on button "Save" at bounding box center [187, 26] width 60 height 24
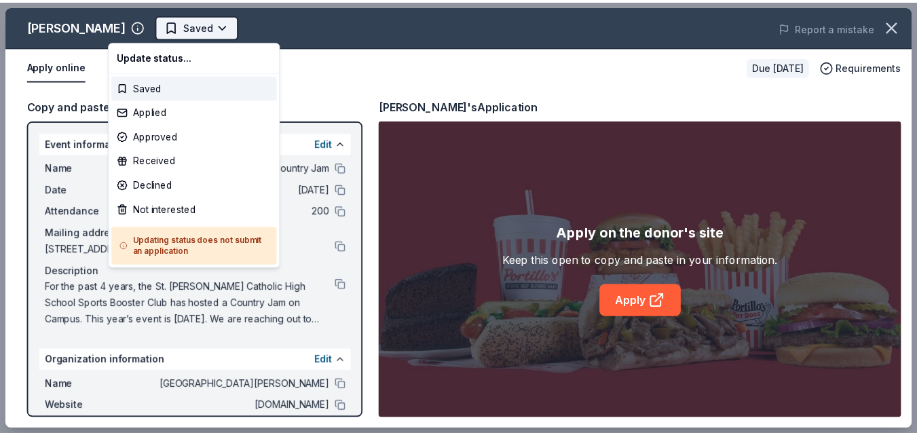
scroll to position [0, 0]
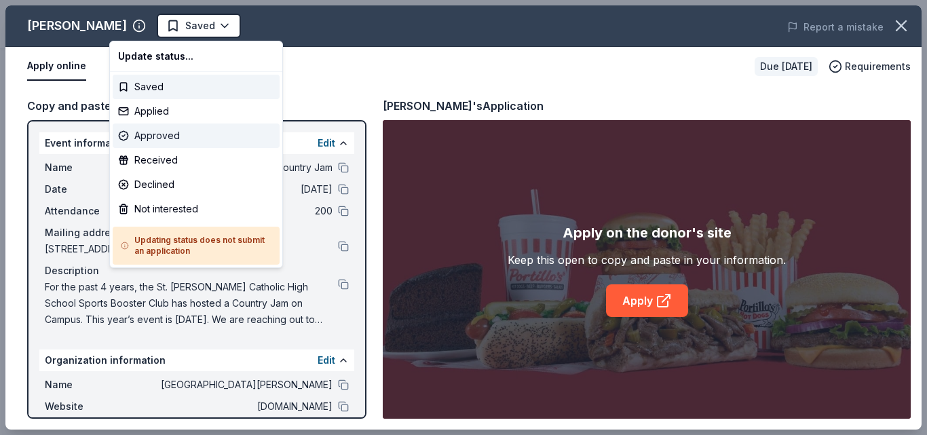
click at [155, 140] on div "Approved" at bounding box center [196, 136] width 167 height 24
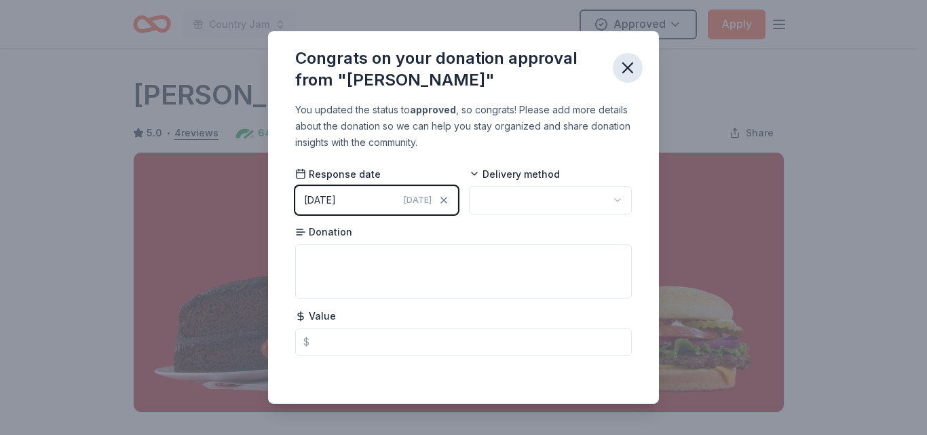
click at [629, 67] on icon "button" at bounding box center [628, 68] width 10 height 10
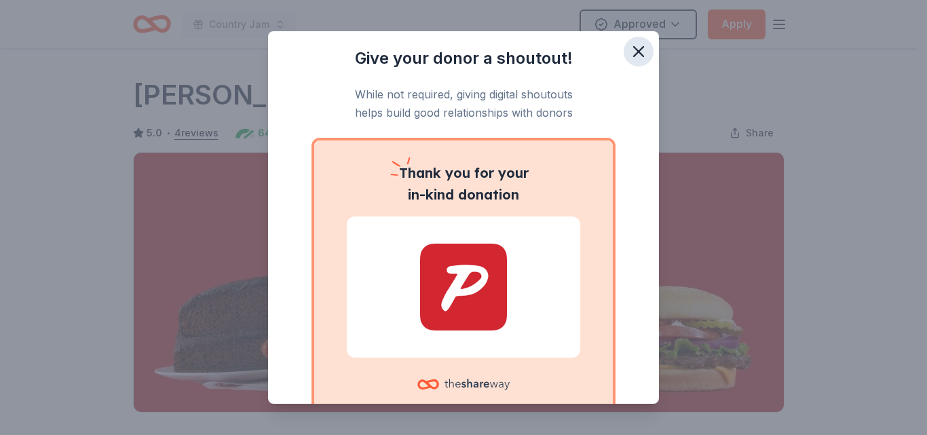
click at [634, 50] on icon "button" at bounding box center [639, 52] width 10 height 10
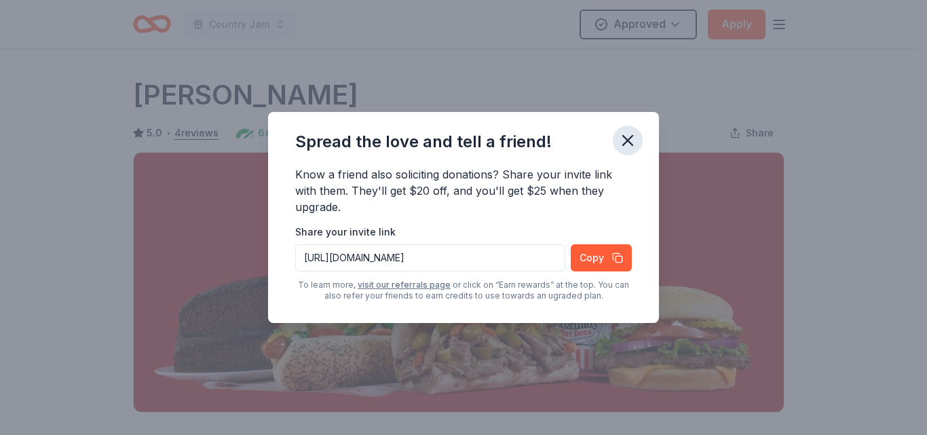
click at [627, 138] on icon "button" at bounding box center [628, 141] width 10 height 10
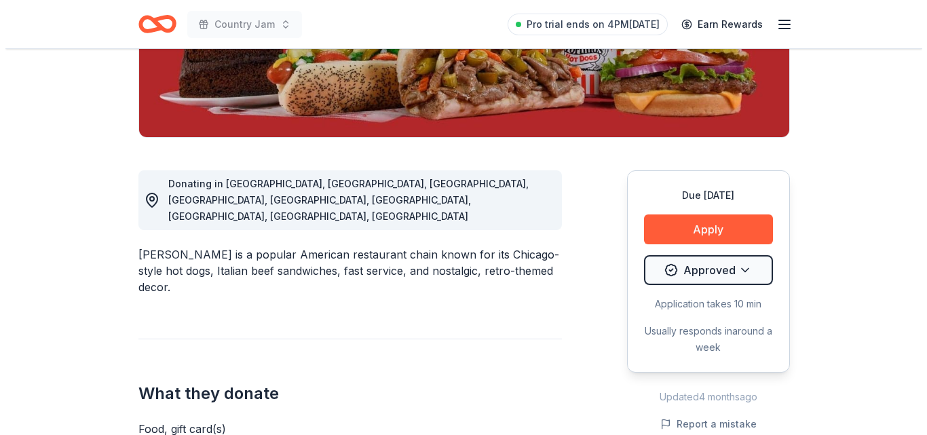
scroll to position [286, 0]
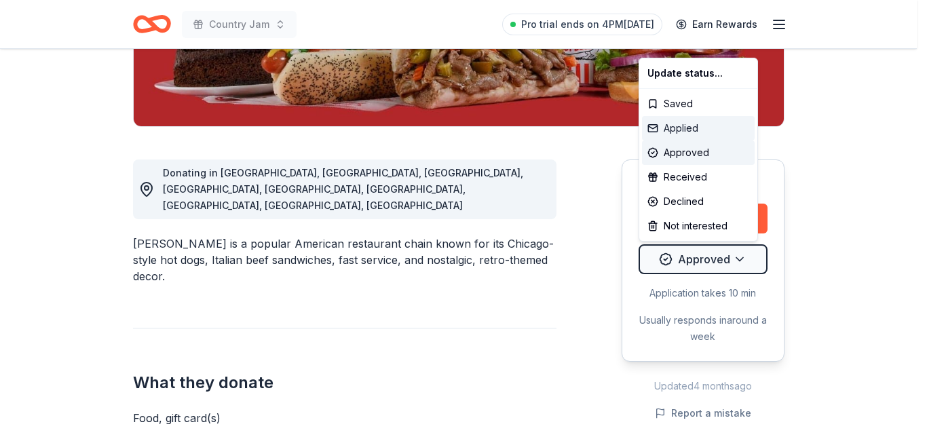
click at [692, 124] on div "Applied" at bounding box center [698, 128] width 113 height 24
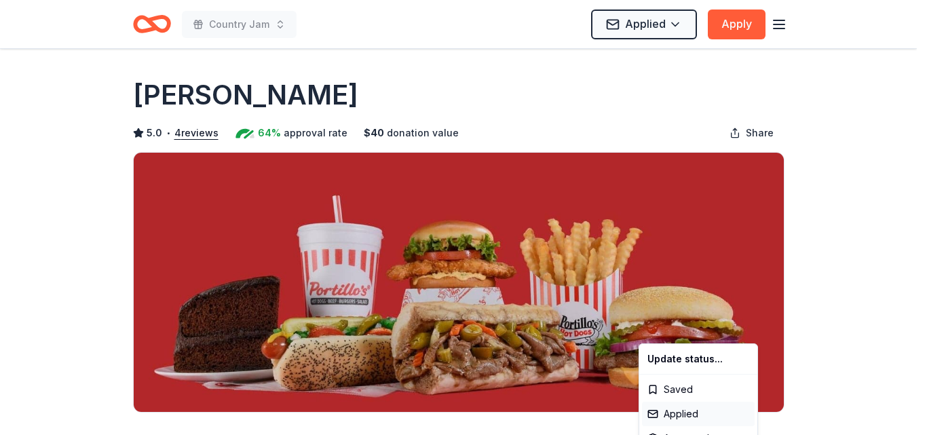
scroll to position [0, 0]
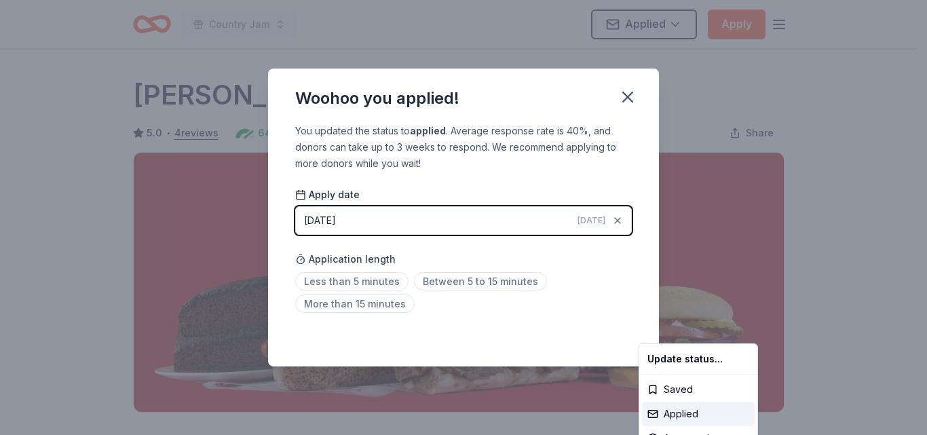
click at [344, 279] on html "Country Jam Applied Apply Due in 149 days Share Portillo's 5.0 • 4 reviews 64% …" at bounding box center [463, 217] width 927 height 435
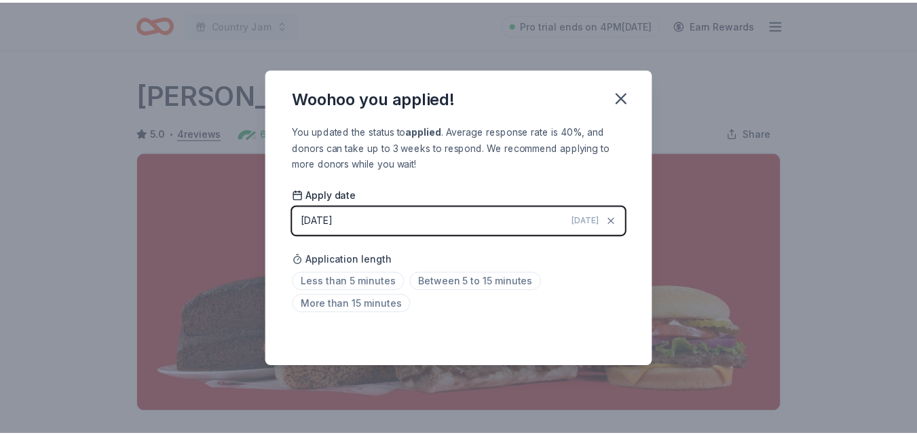
scroll to position [328, 0]
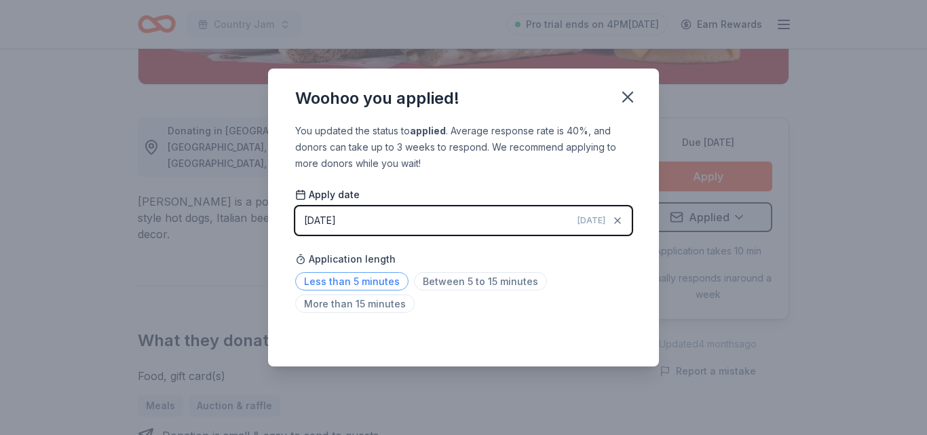
click at [396, 285] on span "Less than 5 minutes" at bounding box center [351, 281] width 113 height 18
click at [374, 278] on span "Less than 5 minutes" at bounding box center [351, 281] width 113 height 18
click at [502, 290] on span "Between 5 to 15 minutes" at bounding box center [480, 281] width 133 height 18
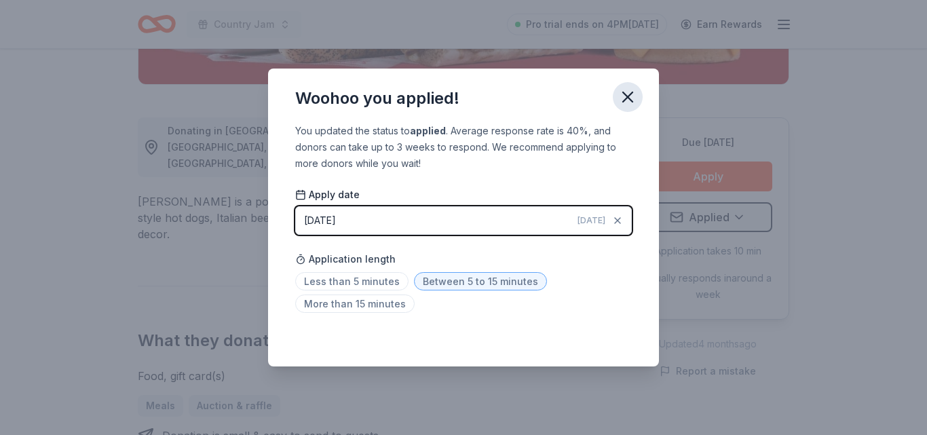
click at [629, 97] on icon "button" at bounding box center [628, 97] width 10 height 10
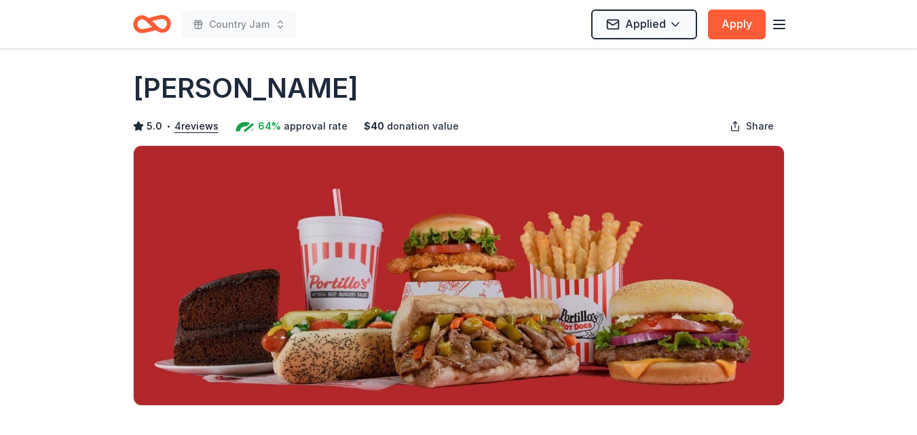
scroll to position [0, 0]
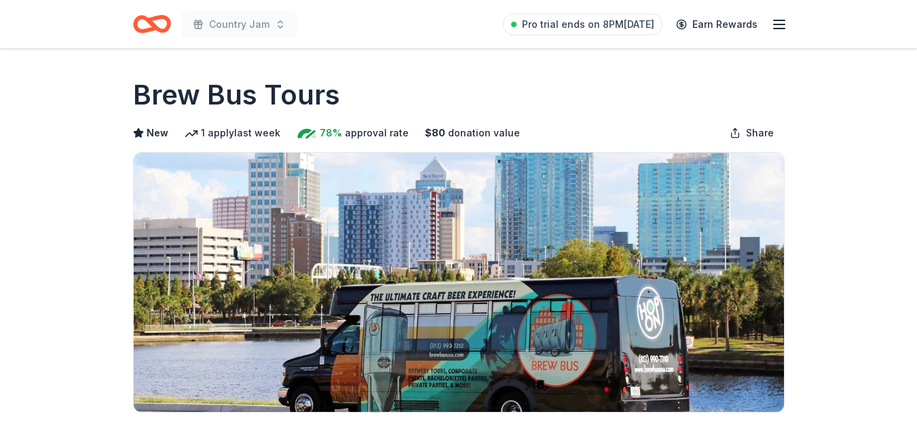
click at [916, 153] on html "Country Jam Pro trial ends on 8PM[DATE] Earn Rewards Due [DATE] Share Brew Bus …" at bounding box center [458, 217] width 917 height 435
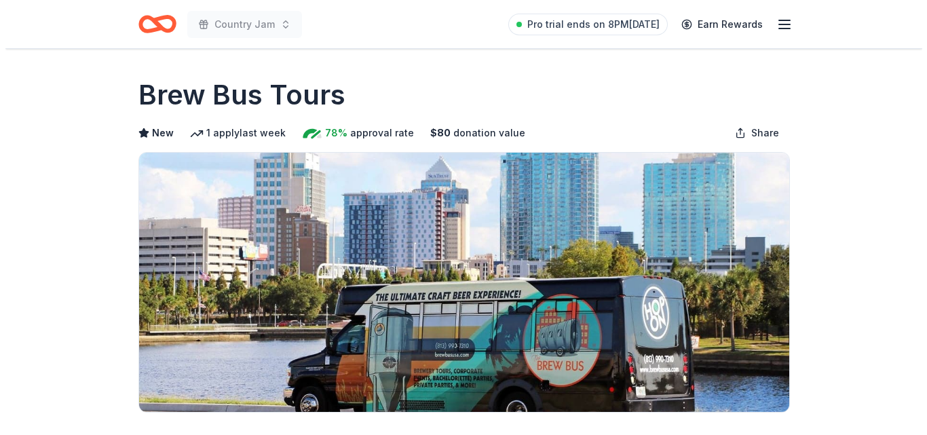
scroll to position [380, 0]
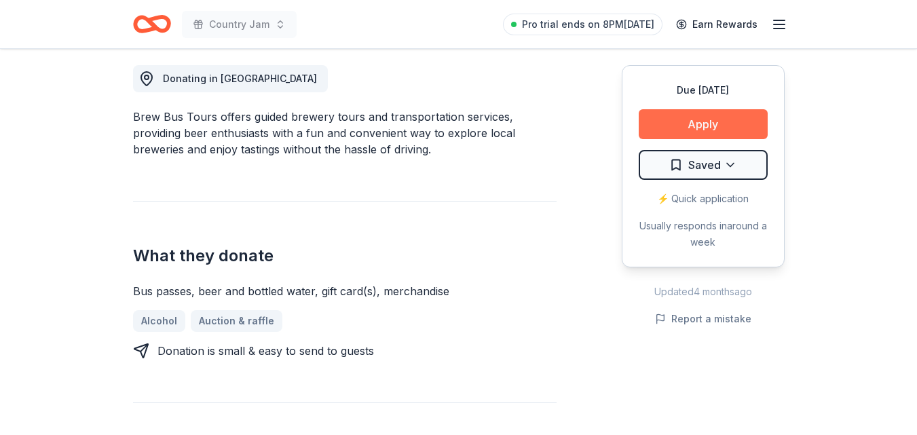
click at [709, 114] on button "Apply" at bounding box center [703, 124] width 129 height 30
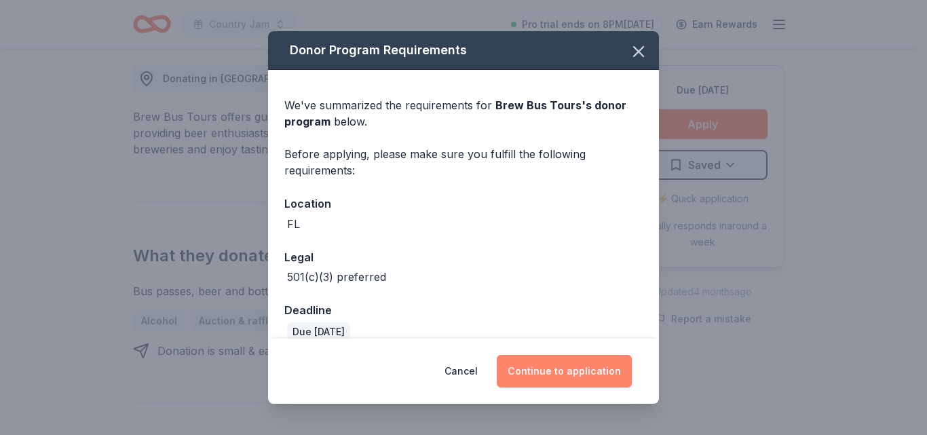
click at [570, 373] on button "Continue to application" at bounding box center [564, 371] width 135 height 33
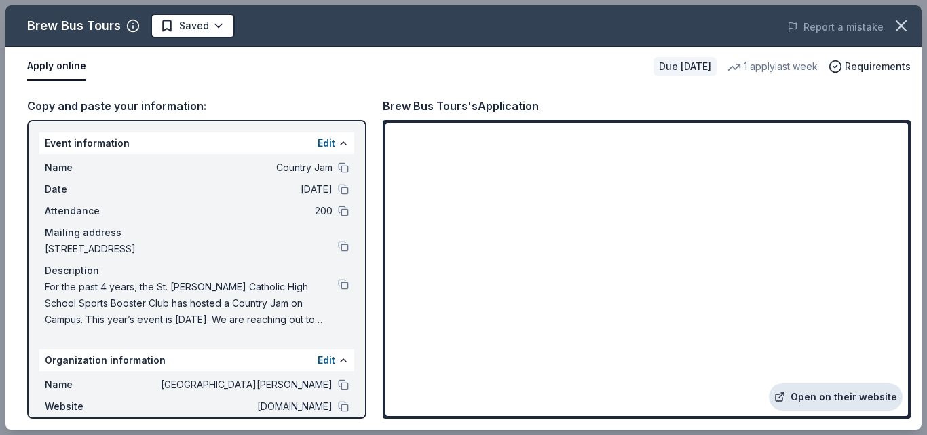
click at [852, 393] on link "Open on their website" at bounding box center [836, 397] width 134 height 27
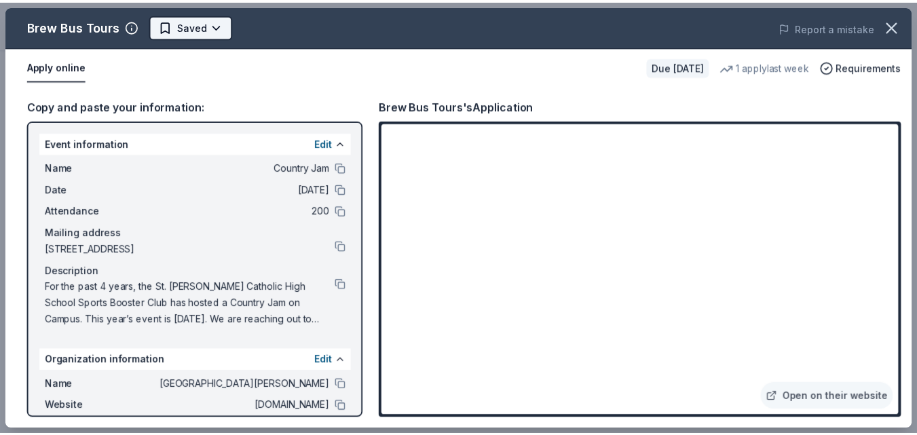
scroll to position [0, 0]
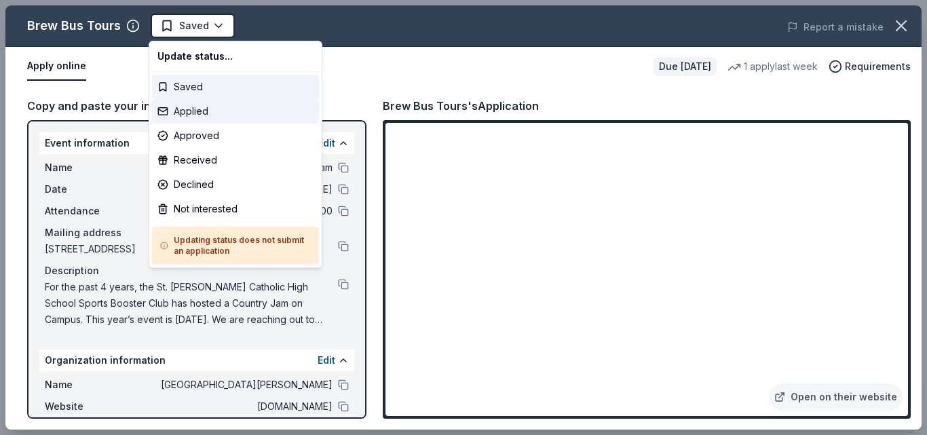
click at [209, 113] on div "Applied" at bounding box center [235, 111] width 167 height 24
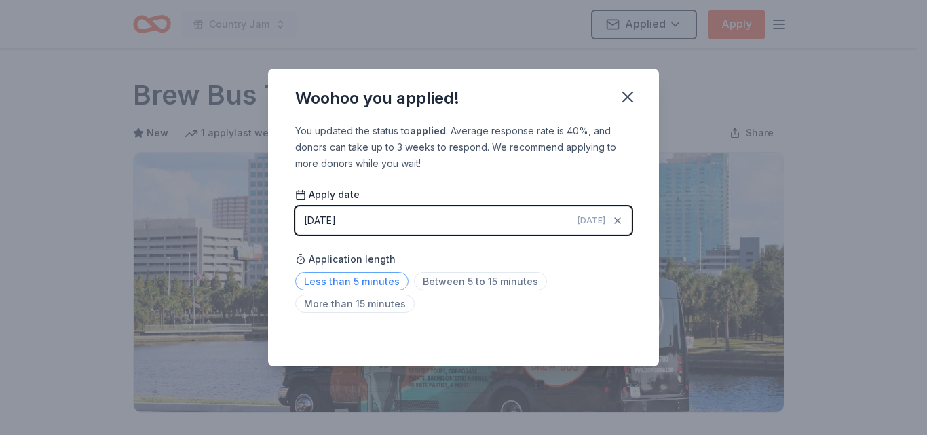
click at [367, 289] on span "Less than 5 minutes" at bounding box center [351, 281] width 113 height 18
click at [631, 94] on icon "button" at bounding box center [628, 97] width 10 height 10
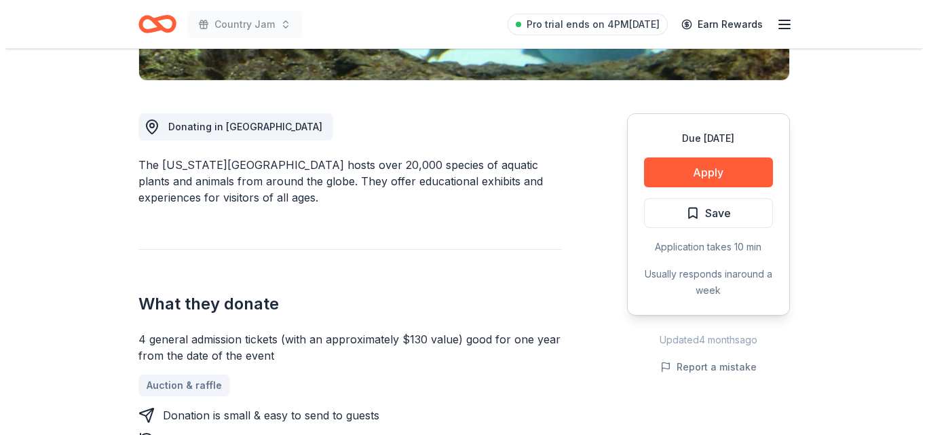
scroll to position [335, 0]
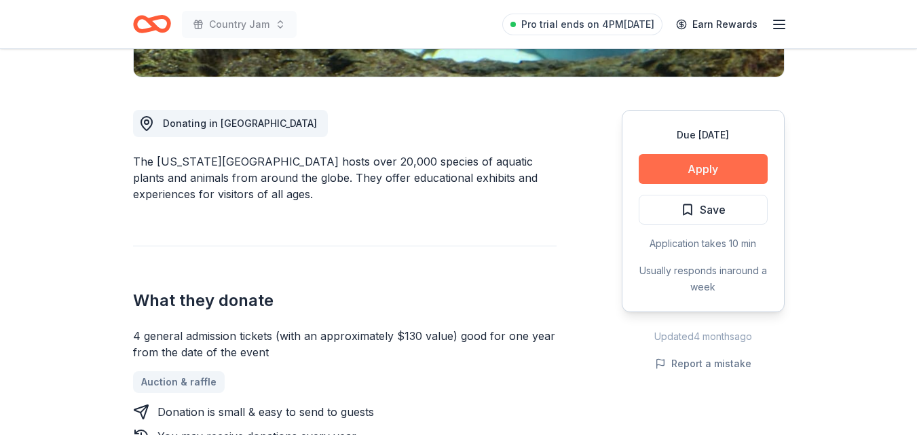
click at [722, 174] on button "Apply" at bounding box center [703, 169] width 129 height 30
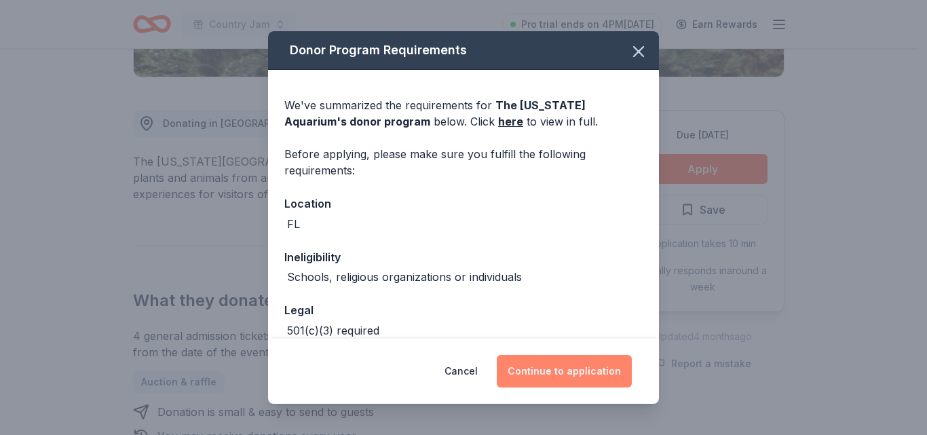
click at [550, 367] on button "Continue to application" at bounding box center [564, 371] width 135 height 33
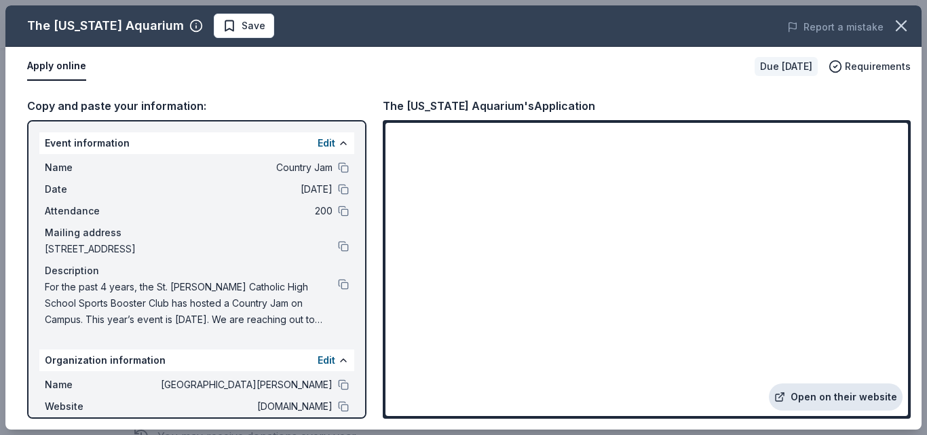
click at [837, 390] on link "Open on their website" at bounding box center [836, 397] width 134 height 27
click at [242, 29] on span "Save" at bounding box center [254, 26] width 24 height 16
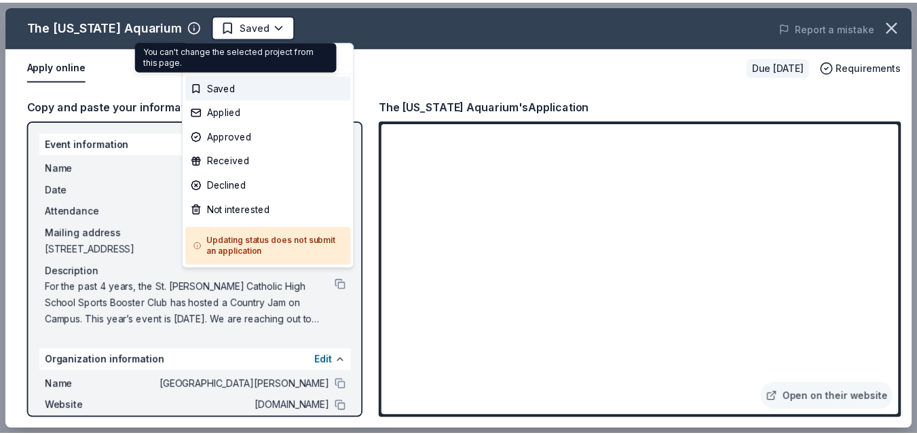
scroll to position [0, 0]
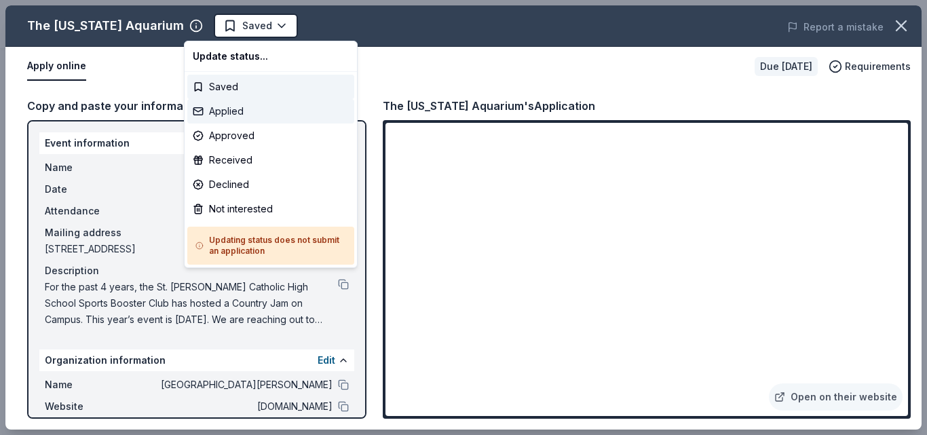
click at [229, 114] on div "Applied" at bounding box center [270, 111] width 167 height 24
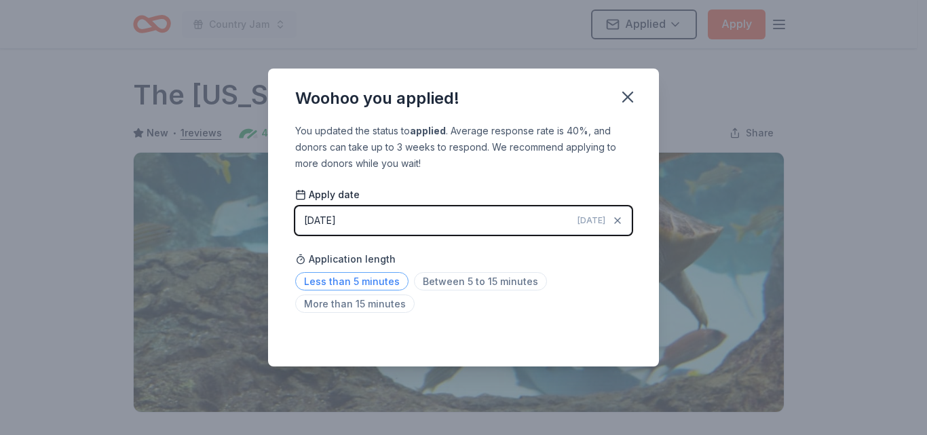
click at [380, 273] on span "Less than 5 minutes" at bounding box center [351, 281] width 113 height 18
click at [629, 90] on icon "button" at bounding box center [627, 97] width 19 height 19
